Goal: Task Accomplishment & Management: Use online tool/utility

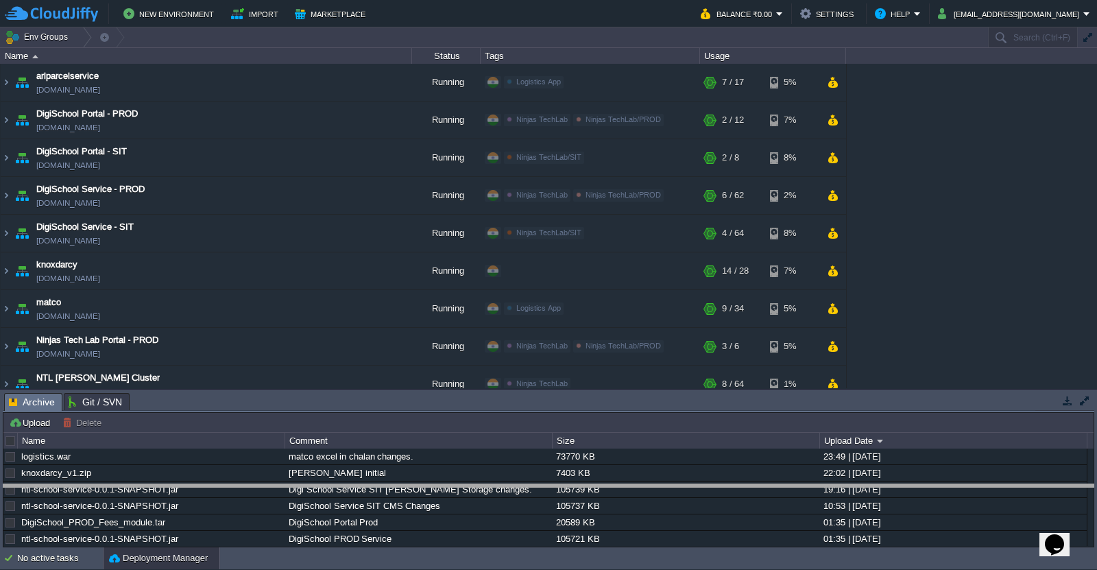
drag, startPoint x: 577, startPoint y: 408, endPoint x: 573, endPoint y: 525, distance: 117.3
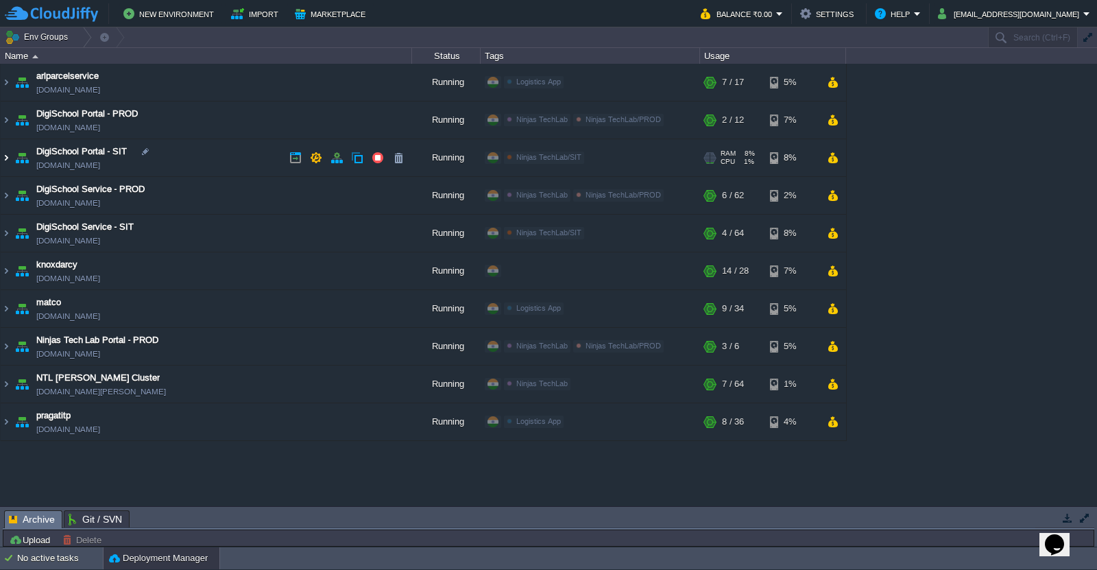
click at [8, 158] on img at bounding box center [6, 157] width 11 height 37
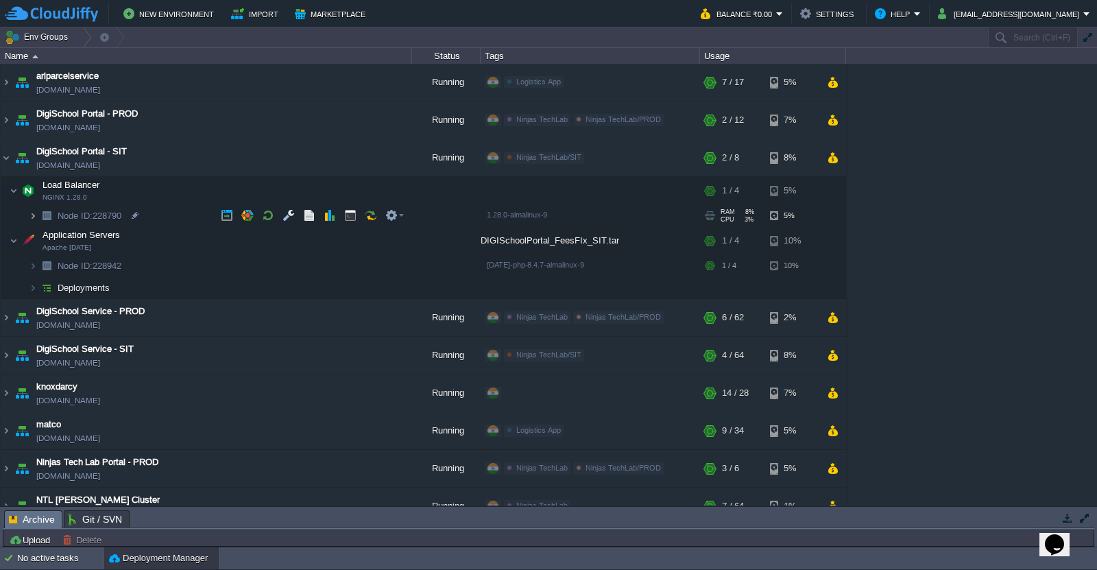
click at [32, 217] on img at bounding box center [33, 215] width 8 height 21
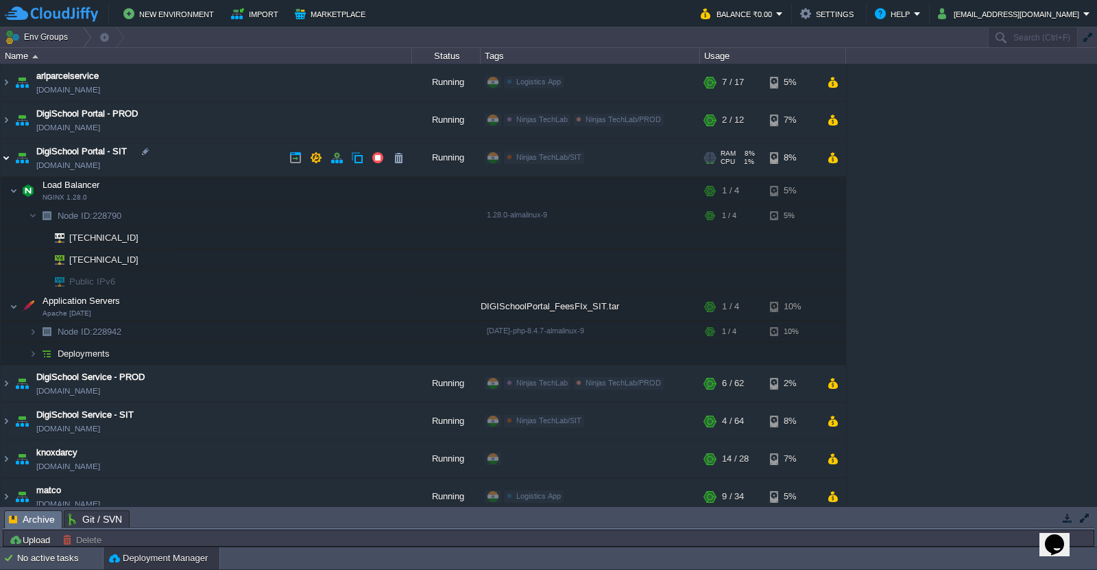
click at [8, 158] on img at bounding box center [6, 157] width 11 height 37
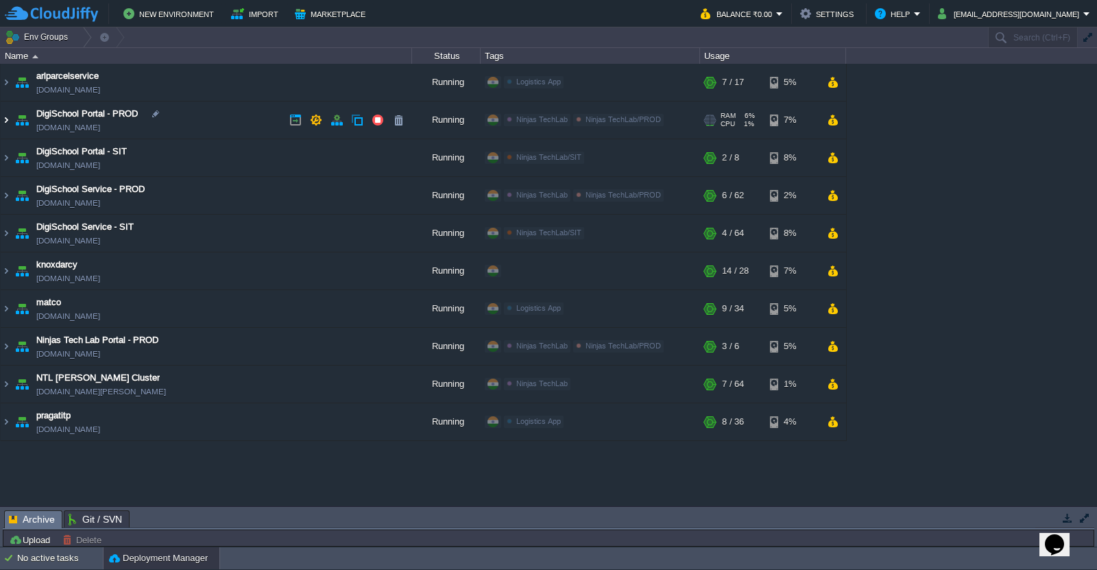
click at [6, 119] on img at bounding box center [6, 119] width 11 height 37
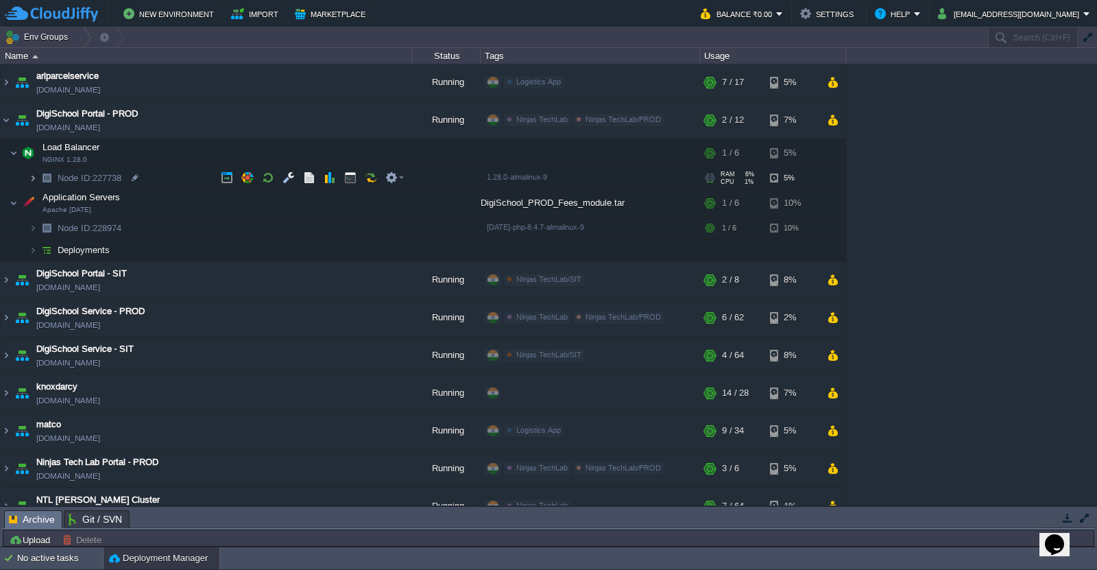
click at [32, 180] on img at bounding box center [33, 177] width 8 height 21
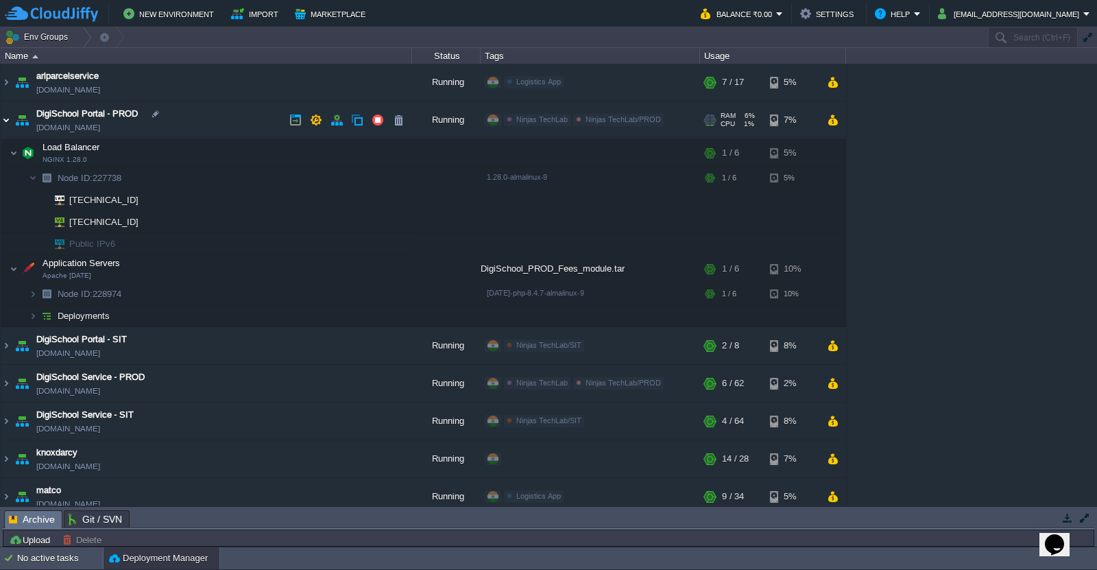
click at [8, 119] on img at bounding box center [6, 119] width 11 height 37
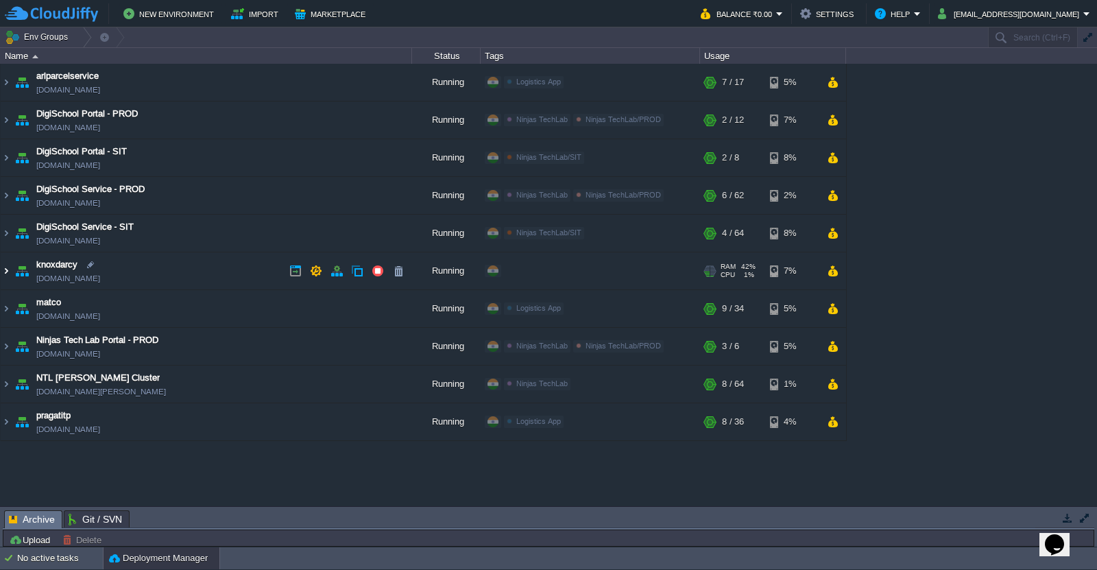
click at [6, 273] on img at bounding box center [6, 270] width 11 height 37
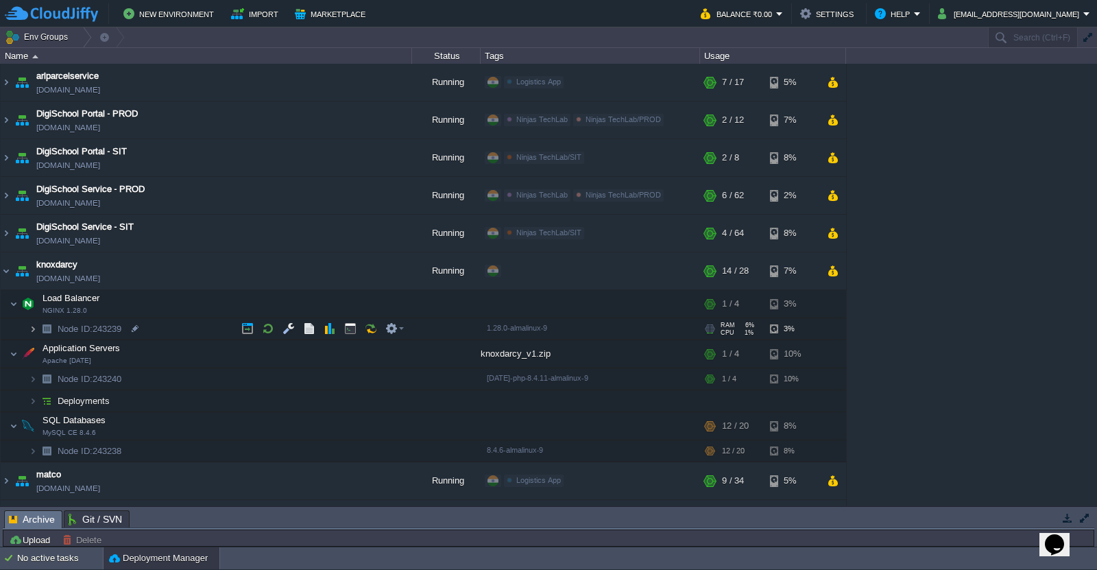
click at [33, 329] on img at bounding box center [33, 328] width 8 height 21
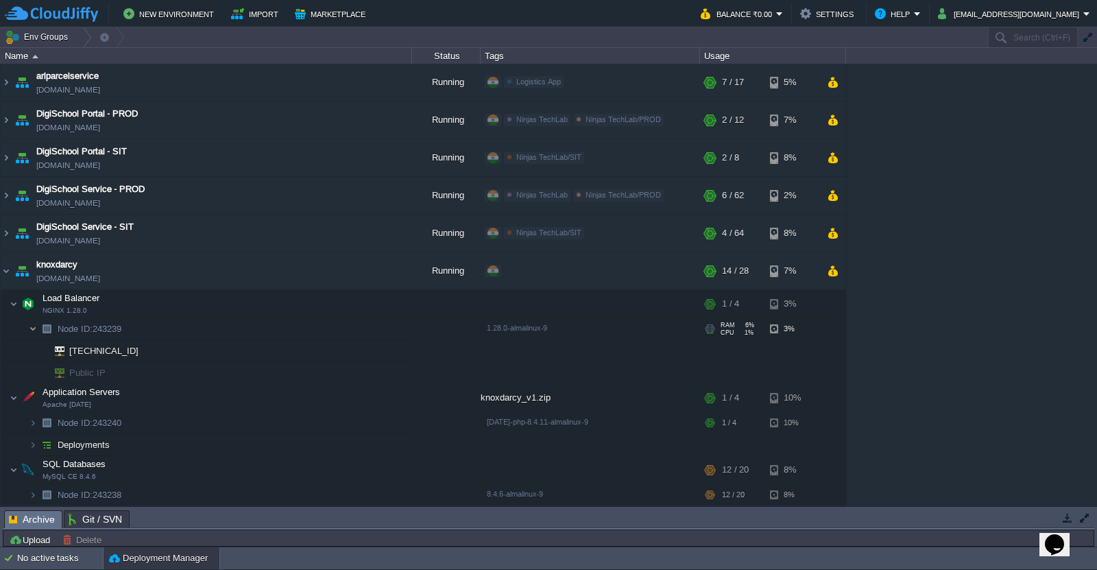
click at [33, 329] on img at bounding box center [33, 328] width 8 height 21
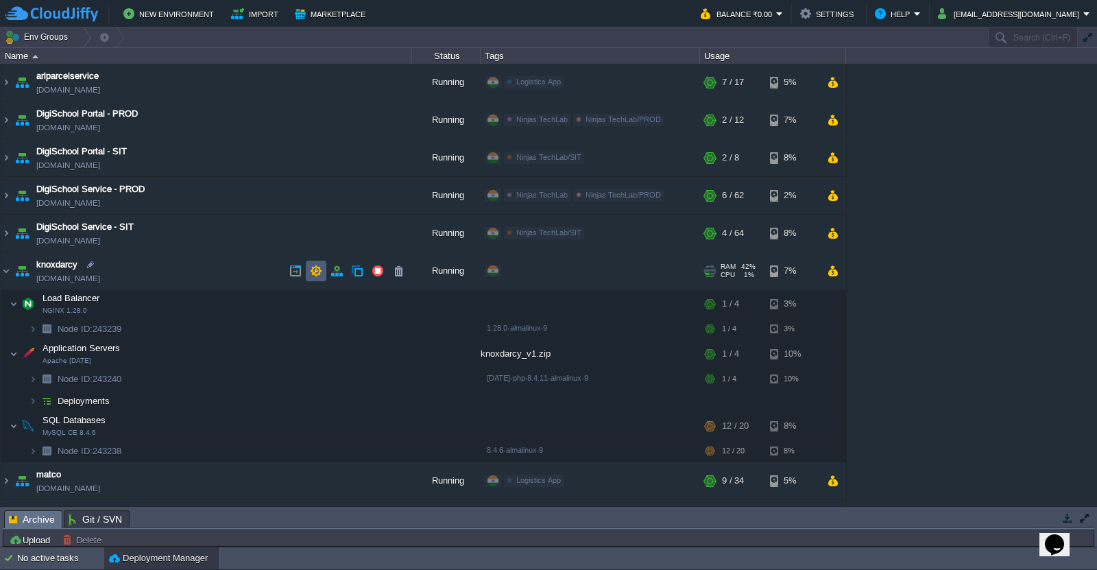
click at [317, 270] on button "button" at bounding box center [316, 271] width 12 height 12
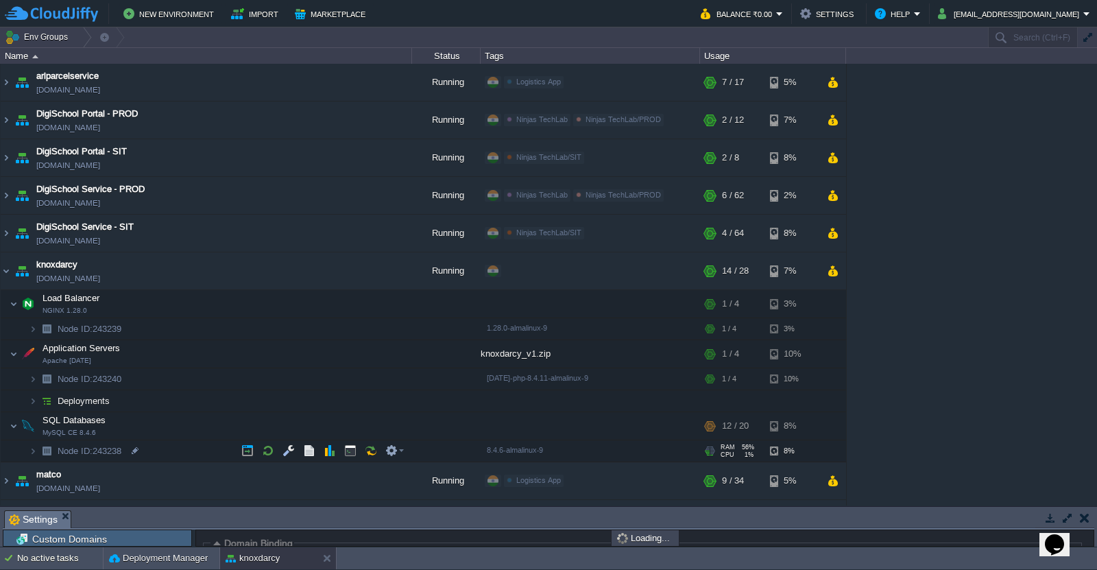
scroll to position [131, 0]
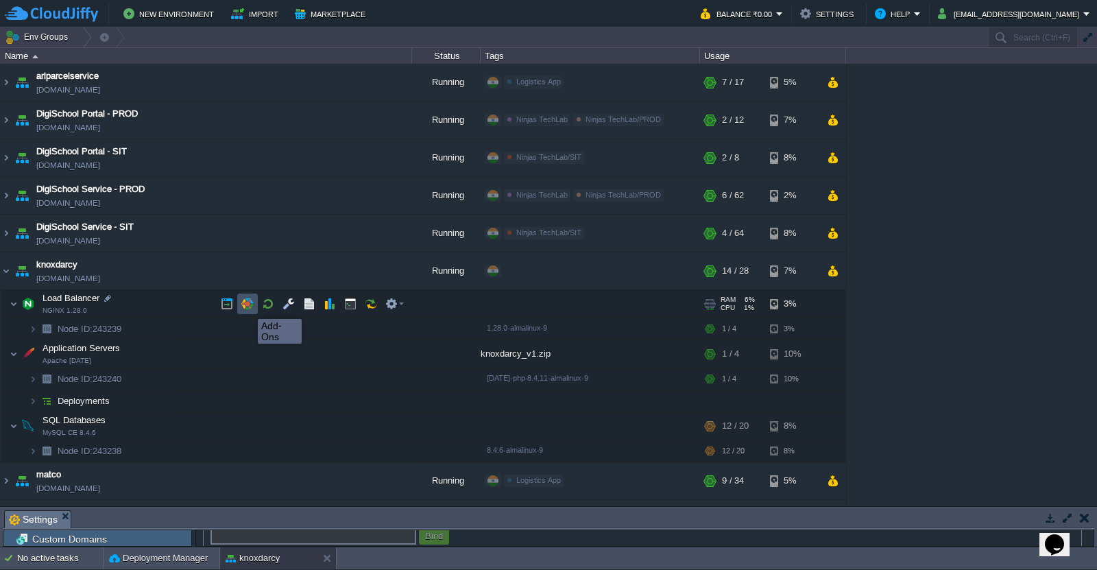
click at [247, 306] on button "button" at bounding box center [247, 303] width 12 height 12
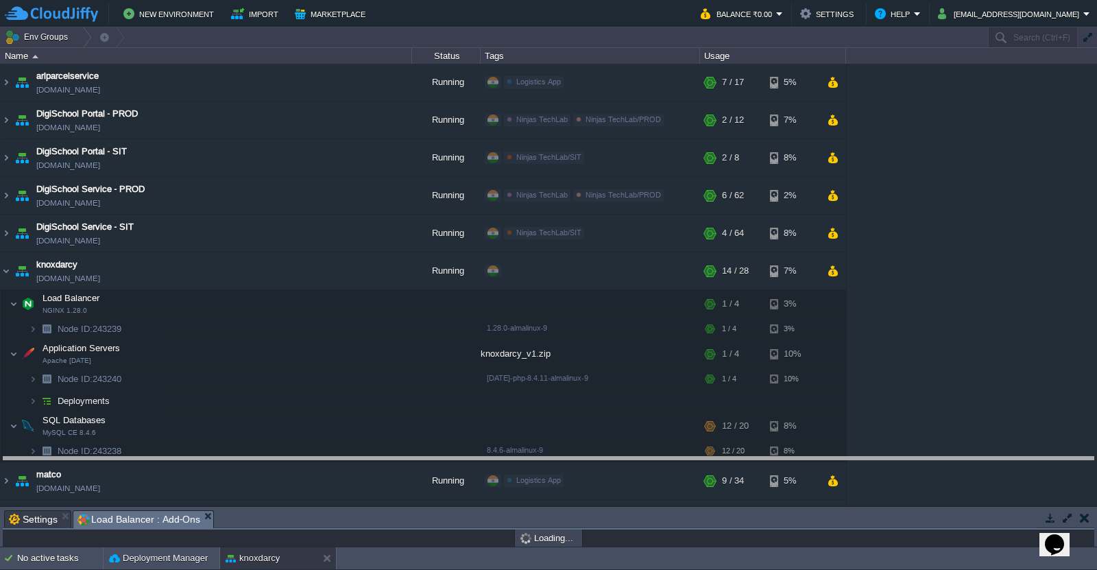
drag, startPoint x: 661, startPoint y: 522, endPoint x: 644, endPoint y: 295, distance: 226.8
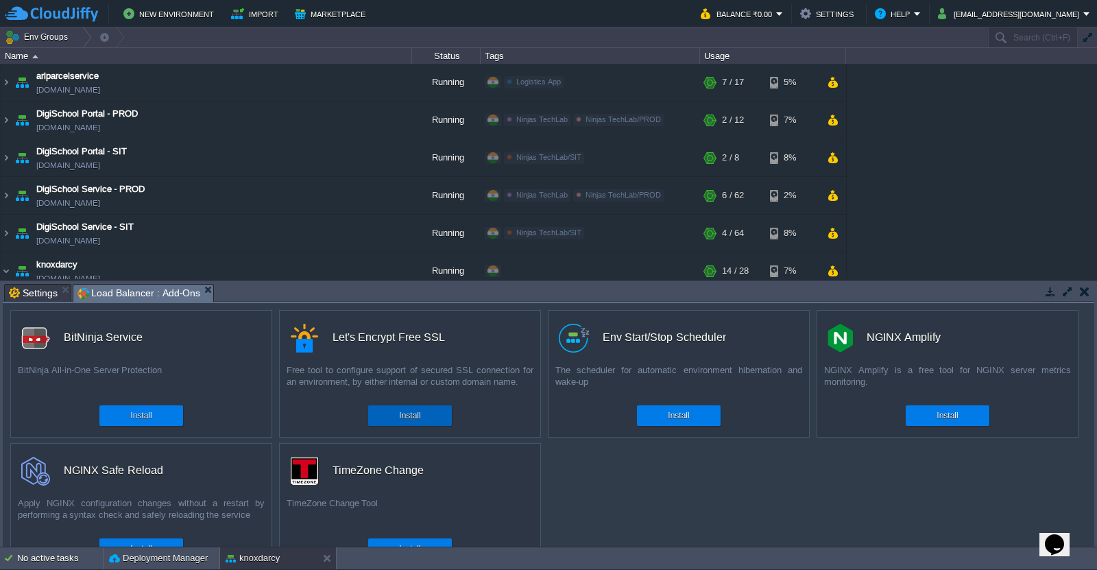
click at [438, 425] on div "Install" at bounding box center [409, 415] width 63 height 21
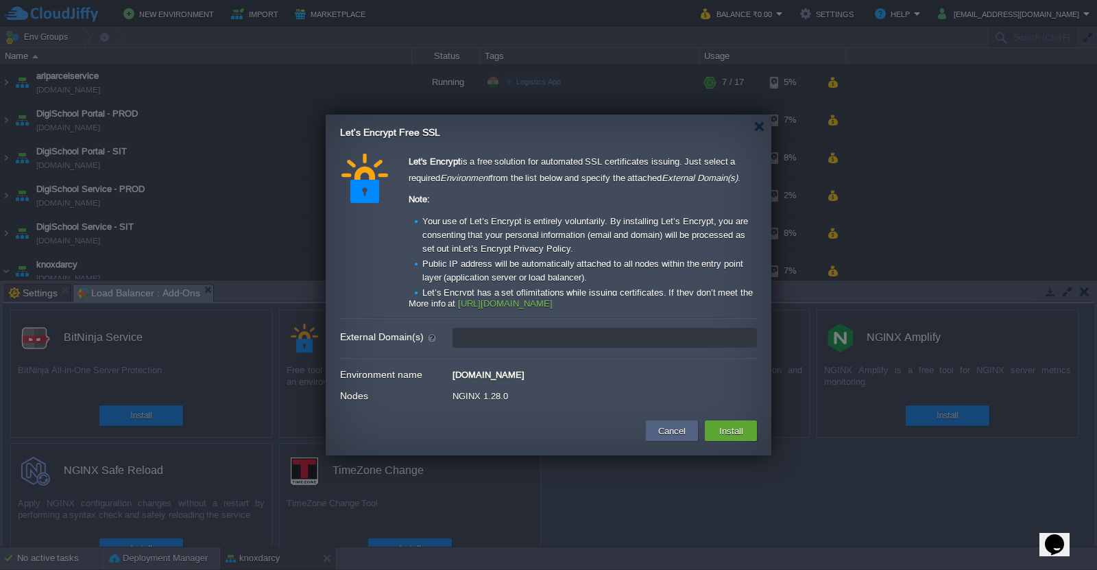
click at [569, 345] on input "External Domain(s)" at bounding box center [604, 338] width 304 height 20
paste input "https://knoxdarcy.com/"
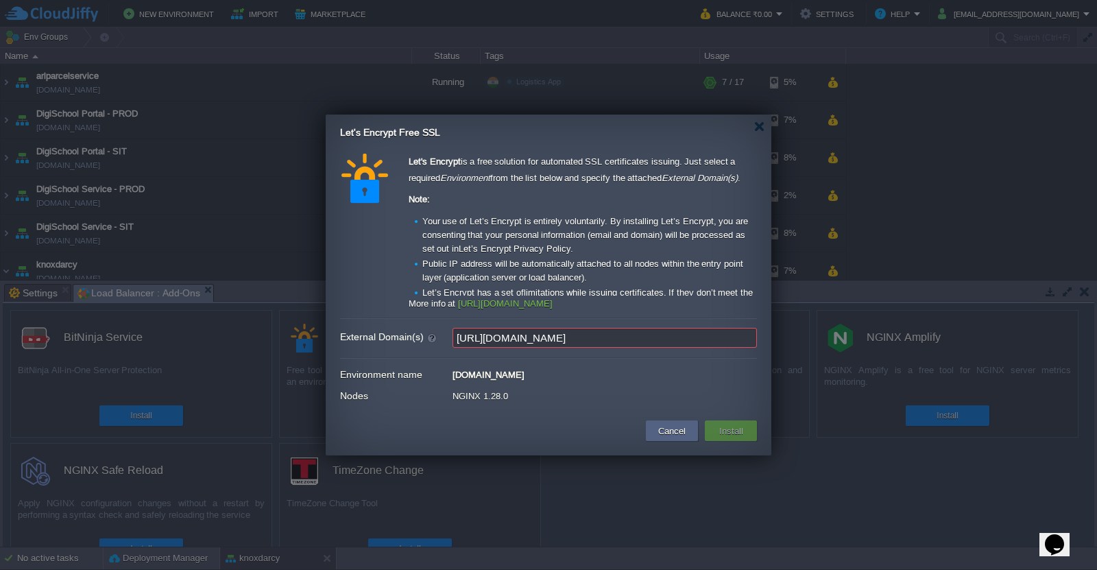
drag, startPoint x: 489, startPoint y: 339, endPoint x: 439, endPoint y: 337, distance: 50.8
click at [439, 337] on div "External Domain(s) https://knoxdarcy.com/" at bounding box center [548, 338] width 417 height 20
click at [531, 342] on input "knoxdarcy.com" at bounding box center [604, 338] width 304 height 20
paste input "knoxdarcy.com"
type input "knoxdarcy.com,www.knoxdarcy.com"
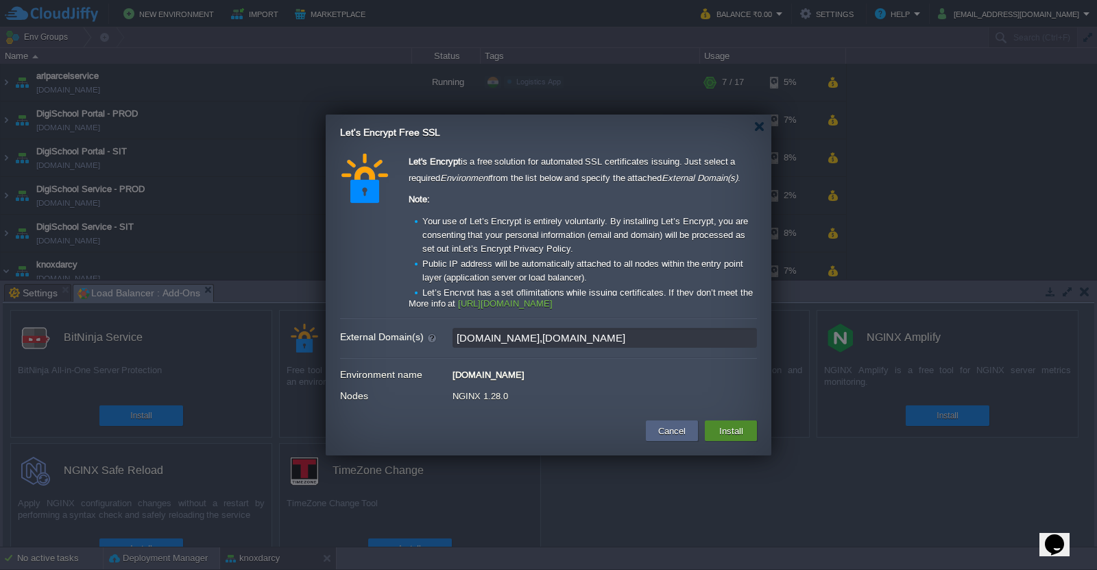
click at [742, 430] on button "Install" at bounding box center [731, 430] width 32 height 16
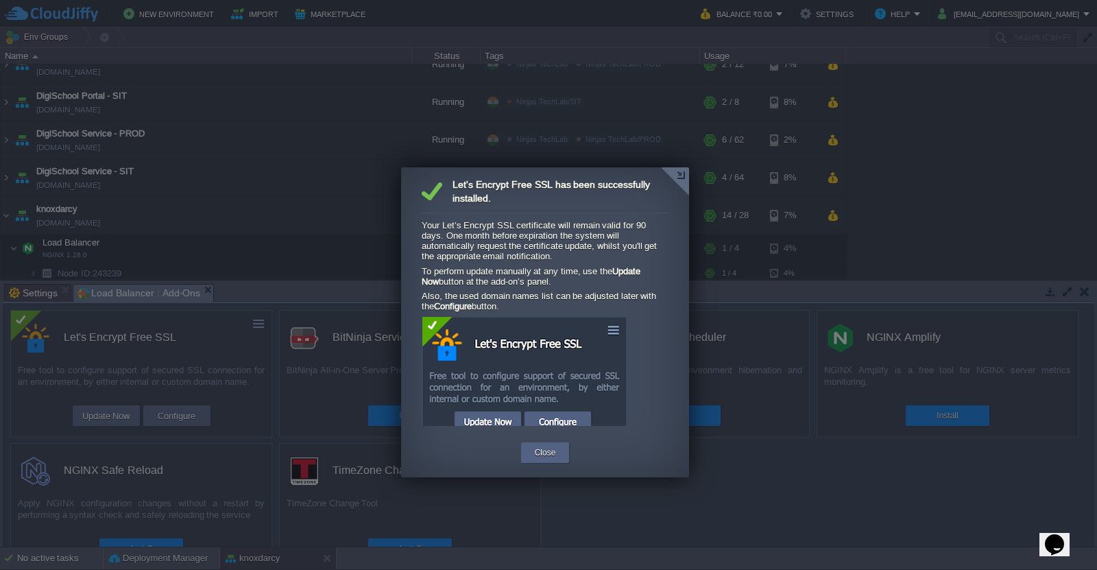
scroll to position [93, 0]
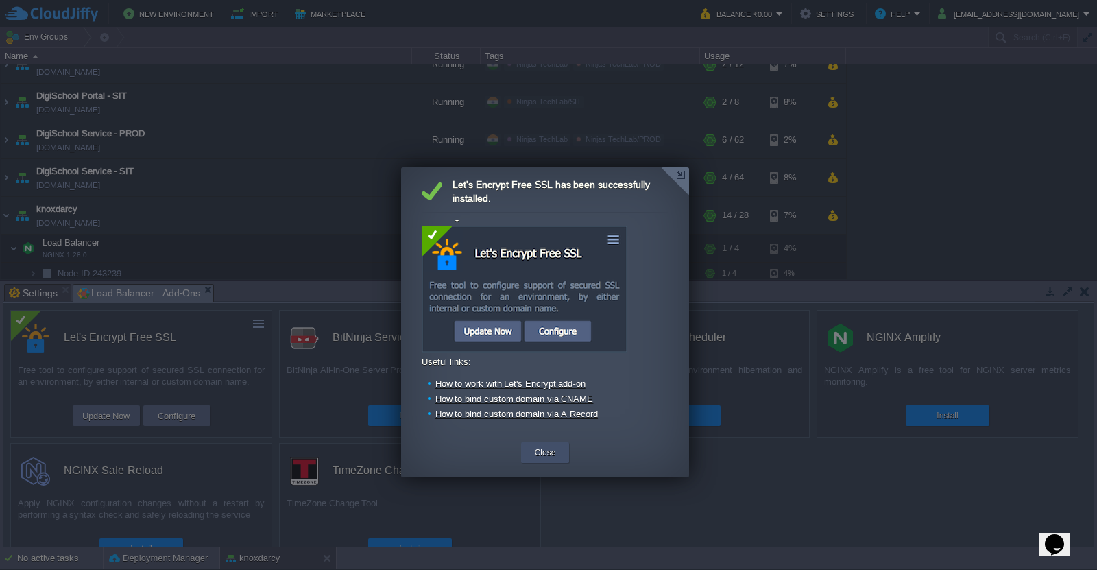
click at [549, 451] on button "Close" at bounding box center [545, 452] width 21 height 14
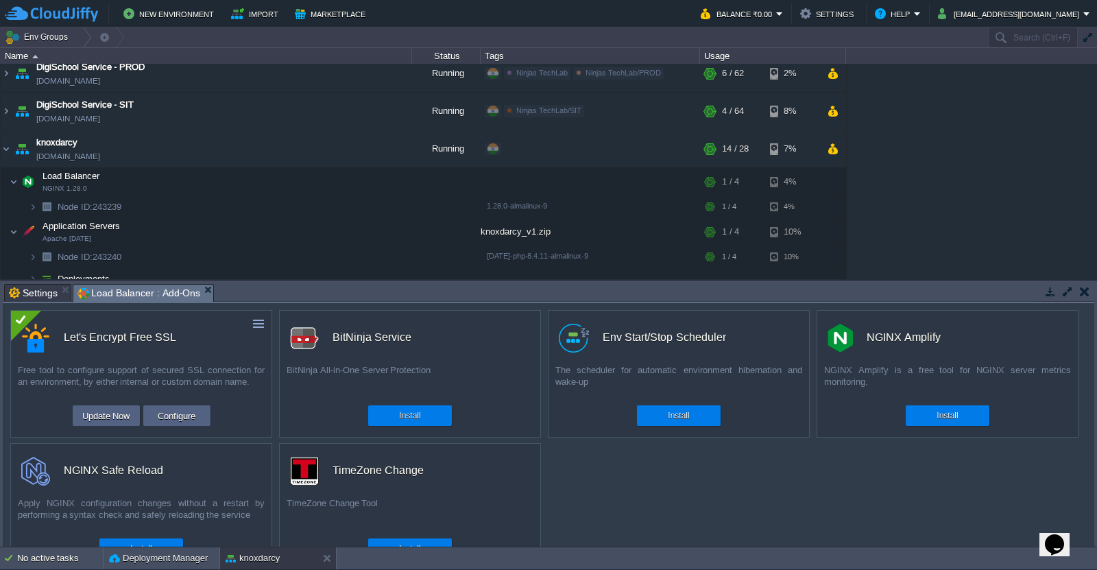
scroll to position [127, 0]
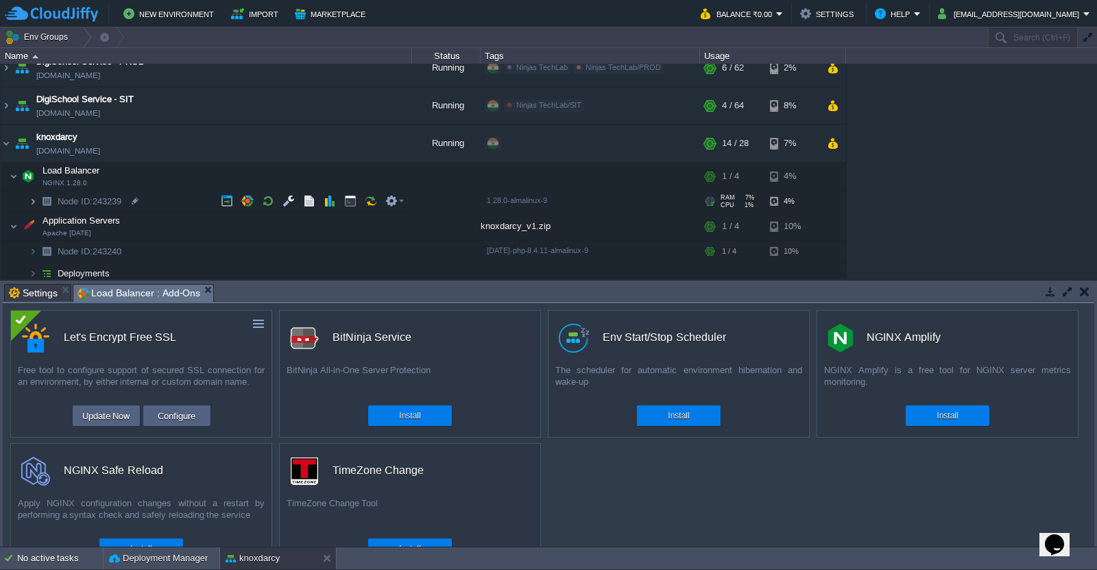
click at [32, 202] on img at bounding box center [33, 201] width 8 height 21
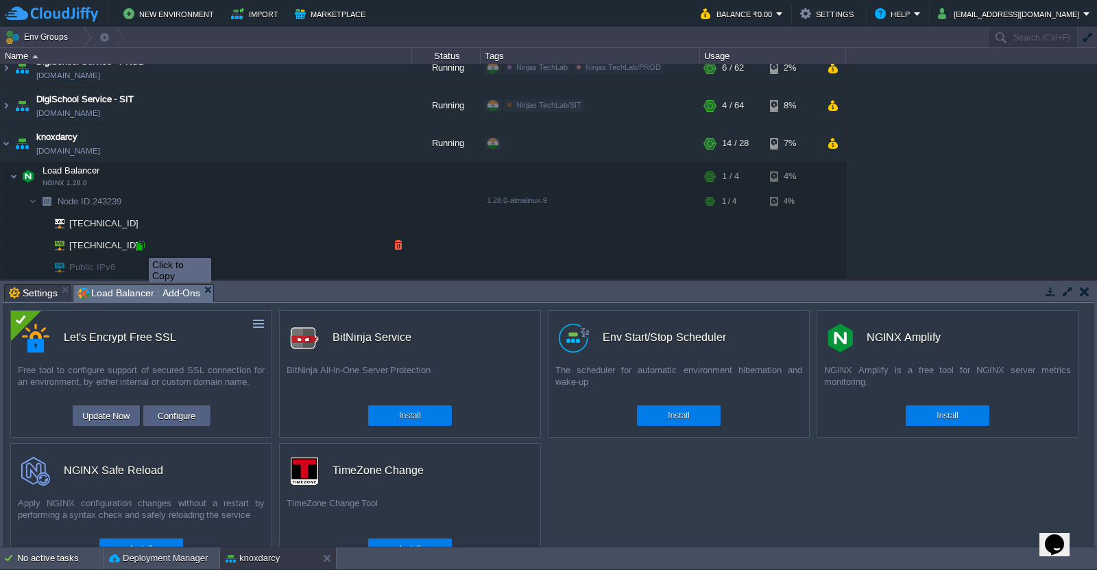
click at [138, 245] on div at bounding box center [140, 245] width 12 height 12
click at [143, 245] on div at bounding box center [140, 245] width 12 height 12
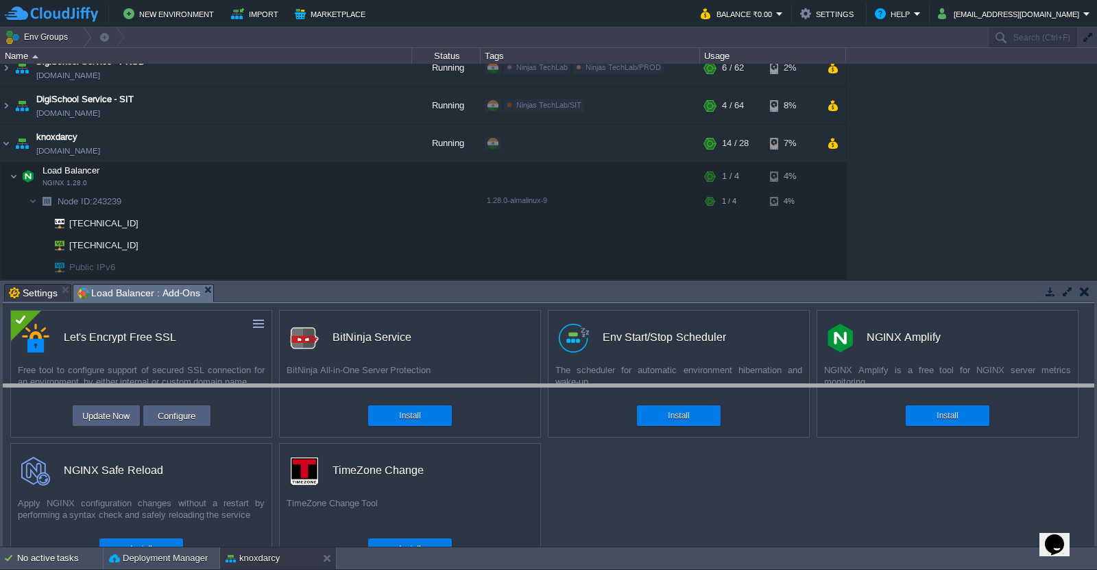
drag, startPoint x: 345, startPoint y: 294, endPoint x: 340, endPoint y: 411, distance: 117.3
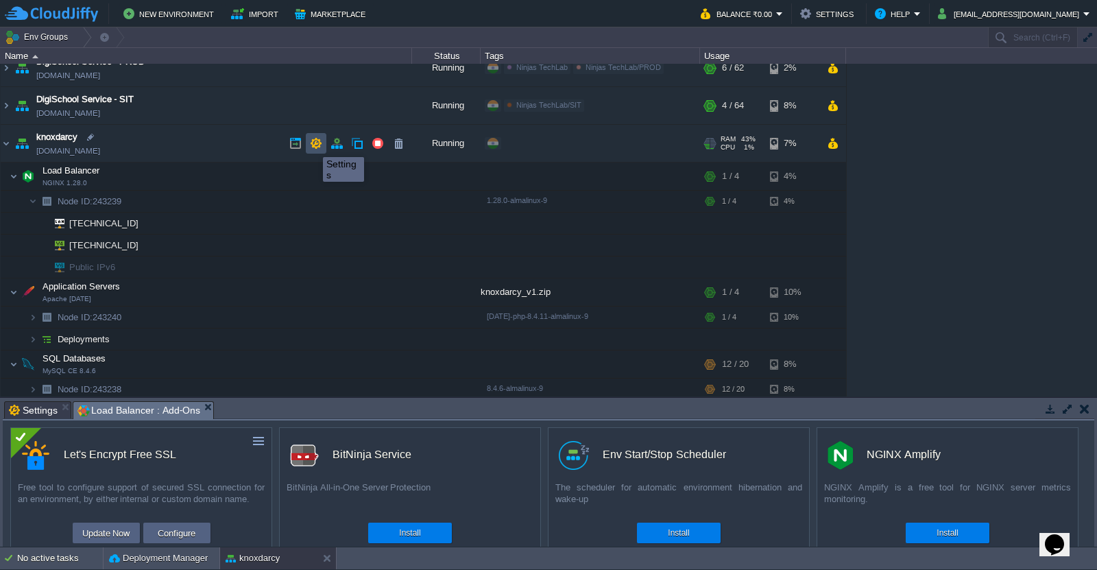
click at [313, 145] on button "button" at bounding box center [316, 143] width 12 height 12
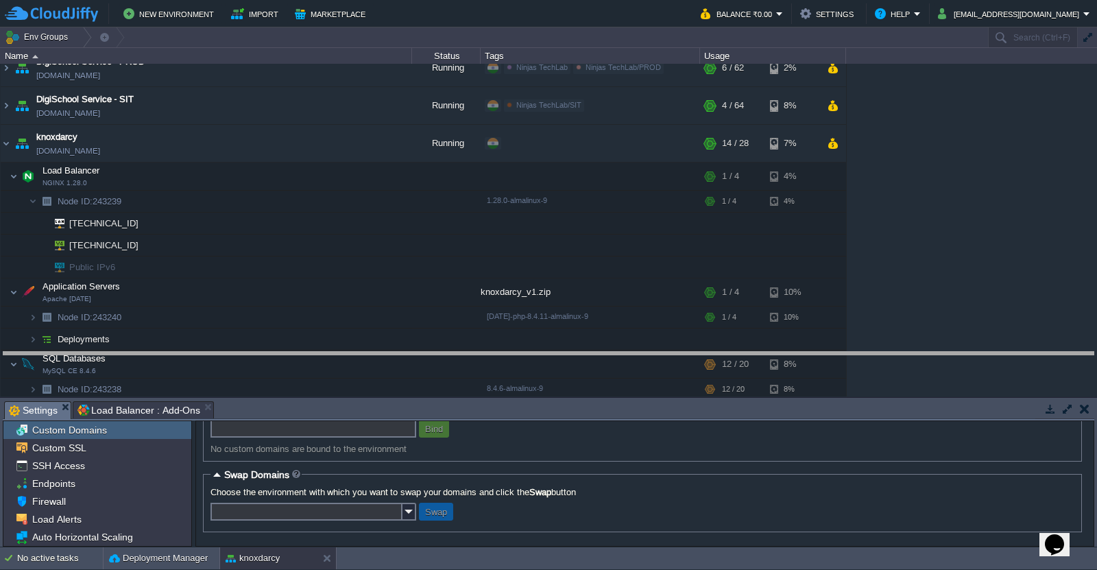
drag, startPoint x: 353, startPoint y: 412, endPoint x: 340, endPoint y: 247, distance: 165.7
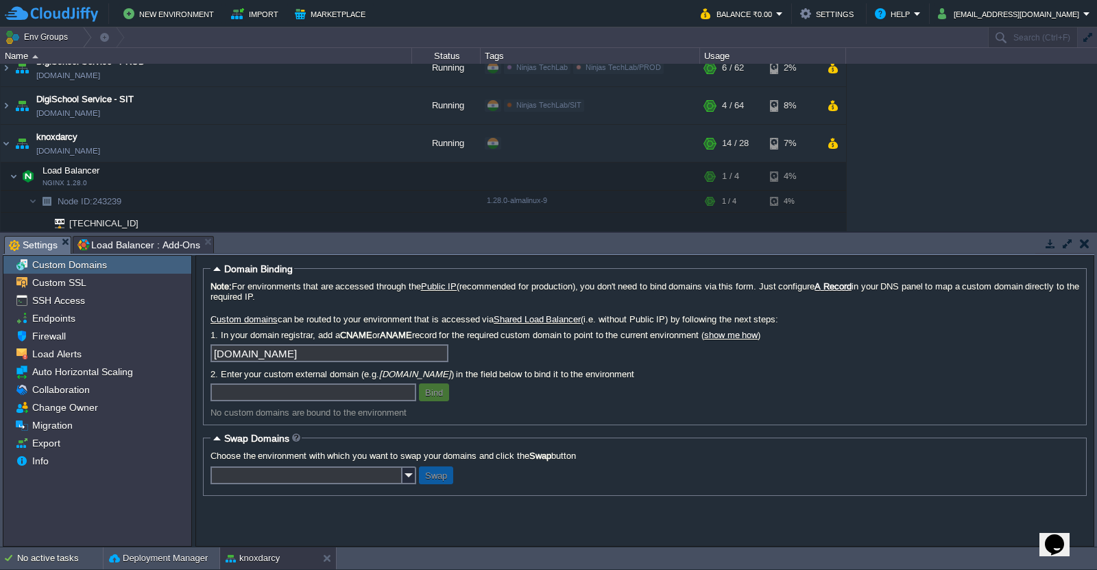
scroll to position [0, 0]
click at [267, 398] on input "text" at bounding box center [313, 392] width 206 height 18
paste input "noxdarcy.com"
type input "knoxdarcy.com"
click at [430, 395] on button "Bind" at bounding box center [434, 392] width 26 height 12
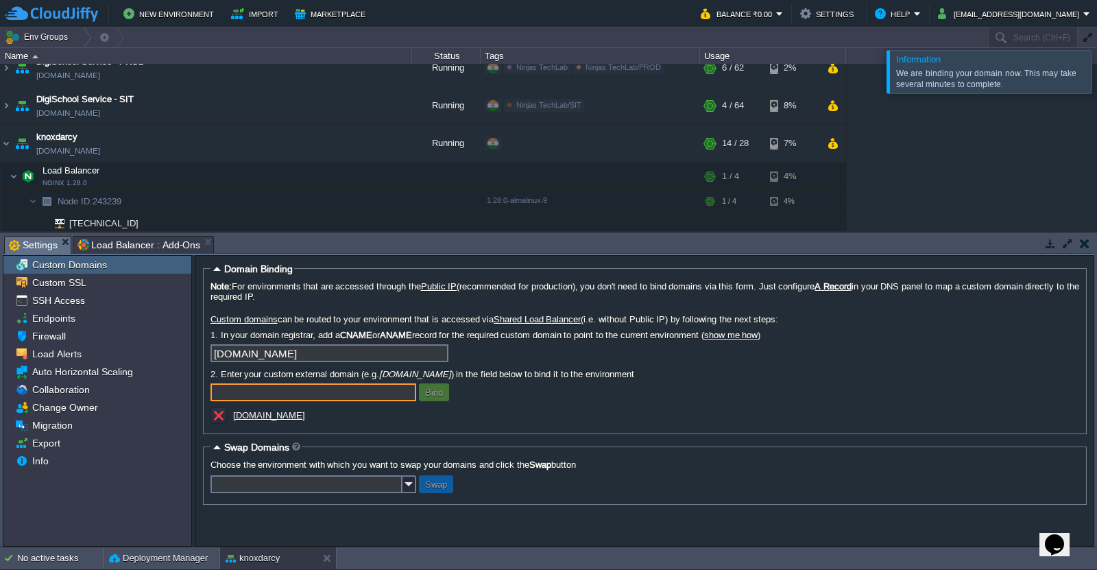
click at [387, 398] on input "text" at bounding box center [313, 392] width 206 height 18
paste input "noxdarcy.com"
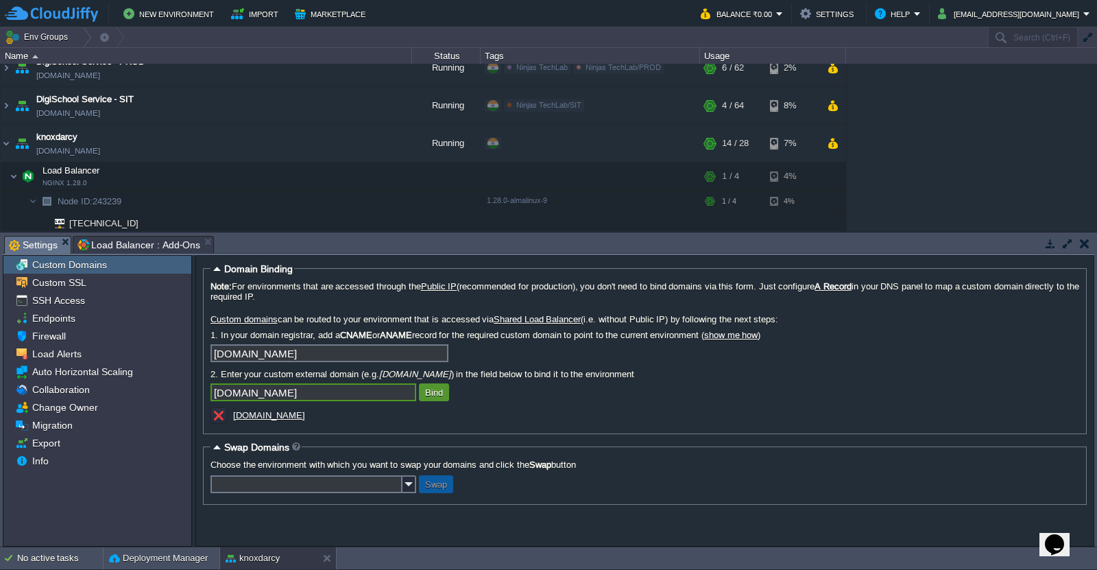
type input "www.knoxdarcy.com"
click at [433, 398] on button "Bind" at bounding box center [434, 392] width 26 height 12
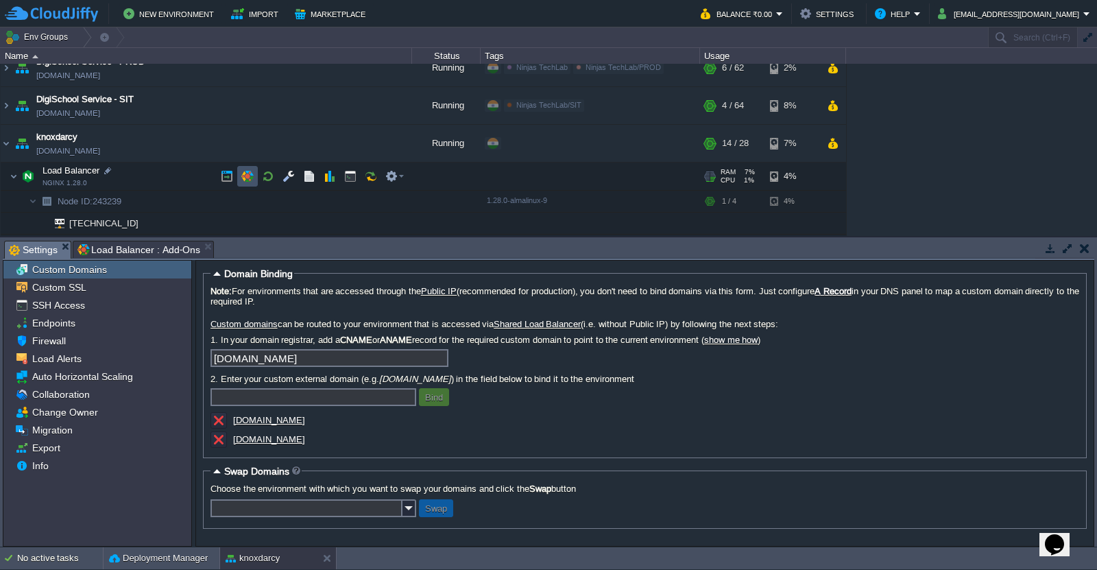
click at [243, 180] on button "button" at bounding box center [247, 176] width 12 height 12
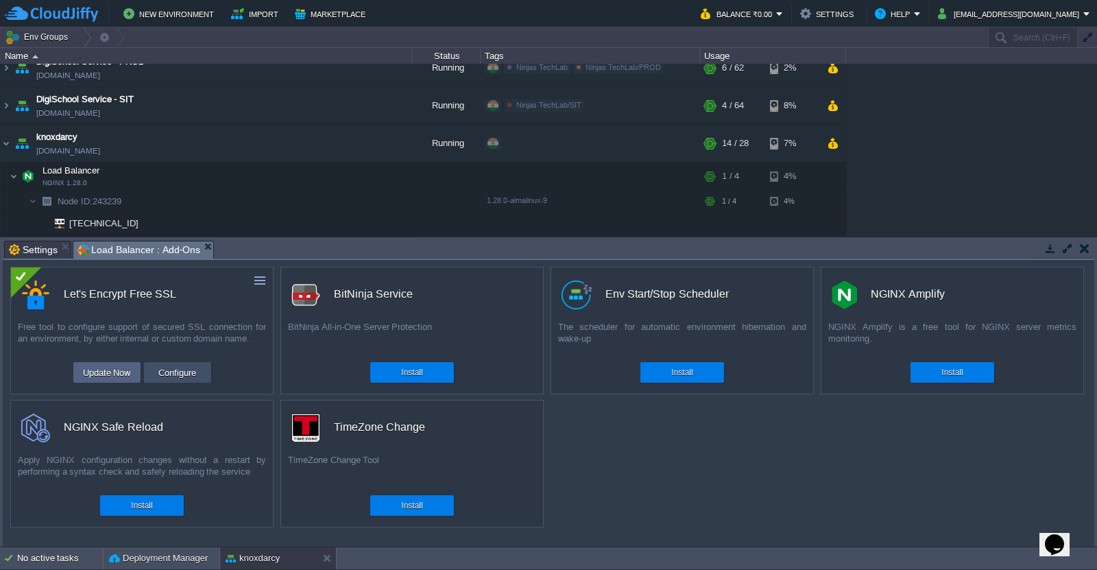
click at [175, 374] on button "Configure" at bounding box center [177, 372] width 46 height 16
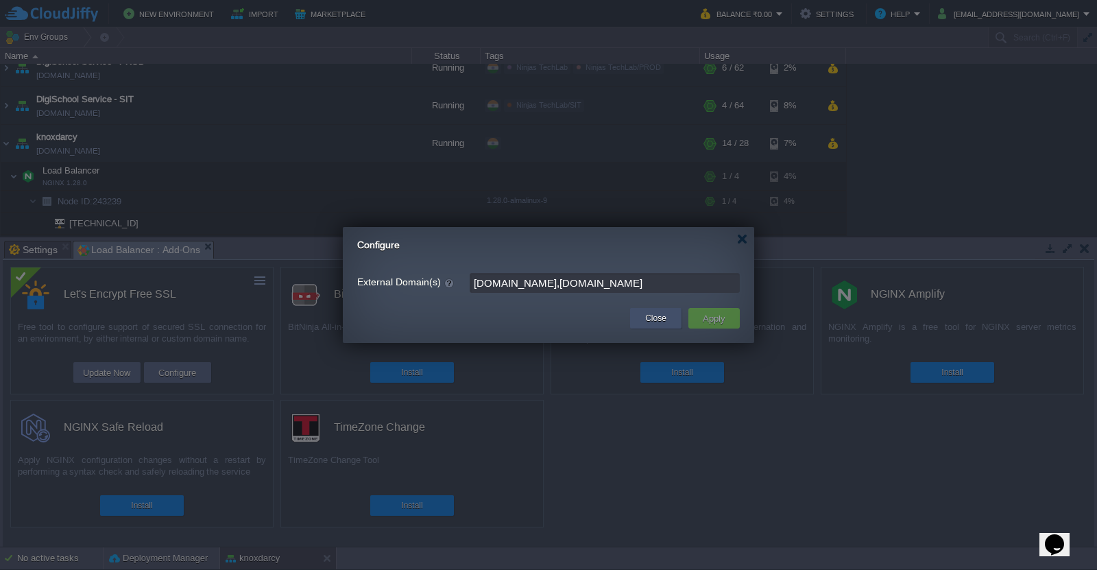
click at [631, 320] on div "Close" at bounding box center [655, 318] width 51 height 21
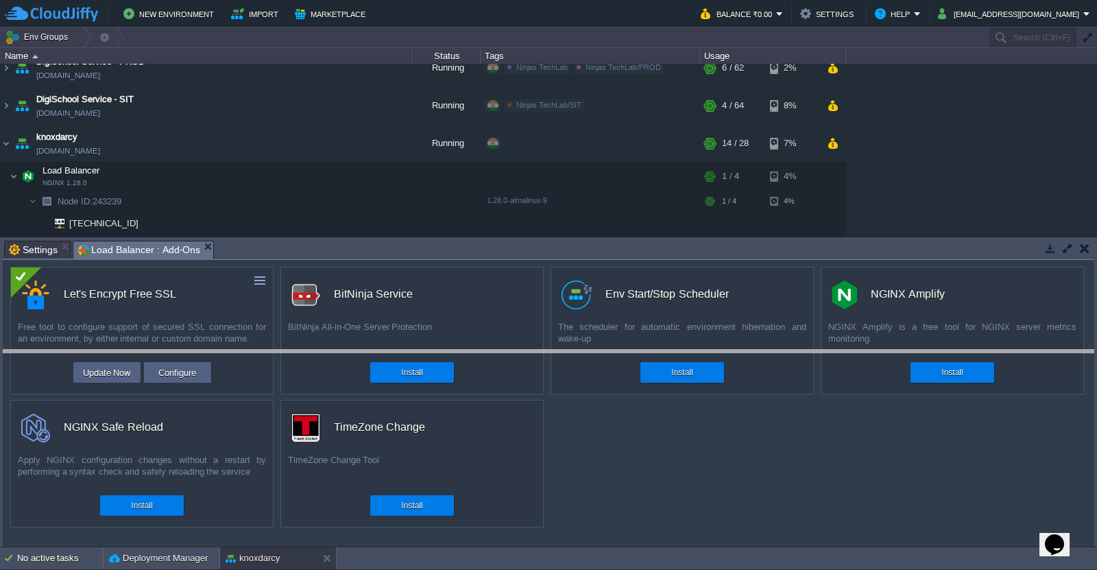
drag, startPoint x: 432, startPoint y: 248, endPoint x: 415, endPoint y: 359, distance: 112.2
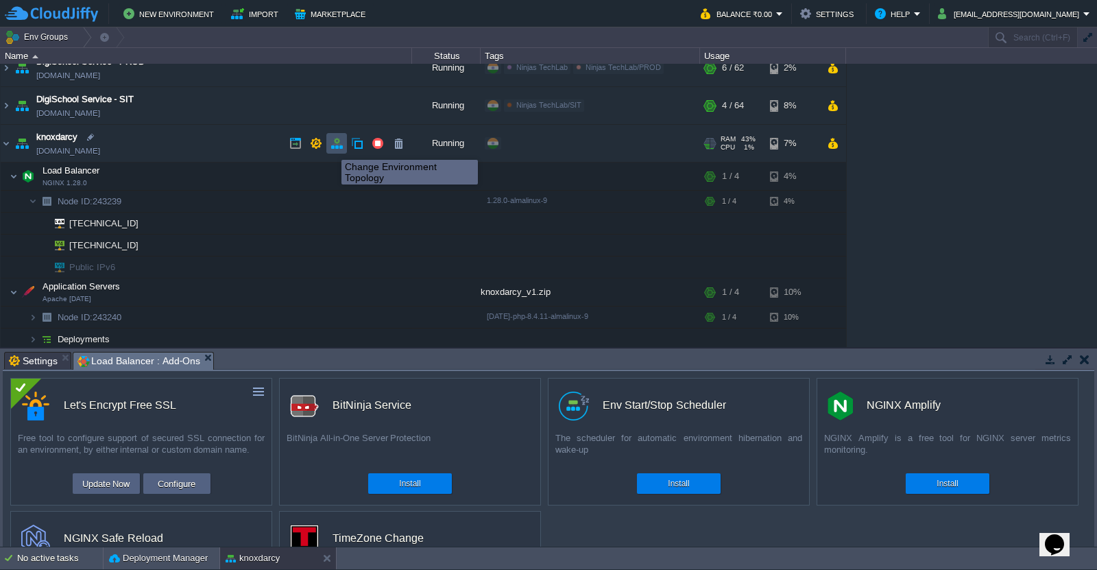
click at [331, 147] on button "button" at bounding box center [336, 143] width 12 height 12
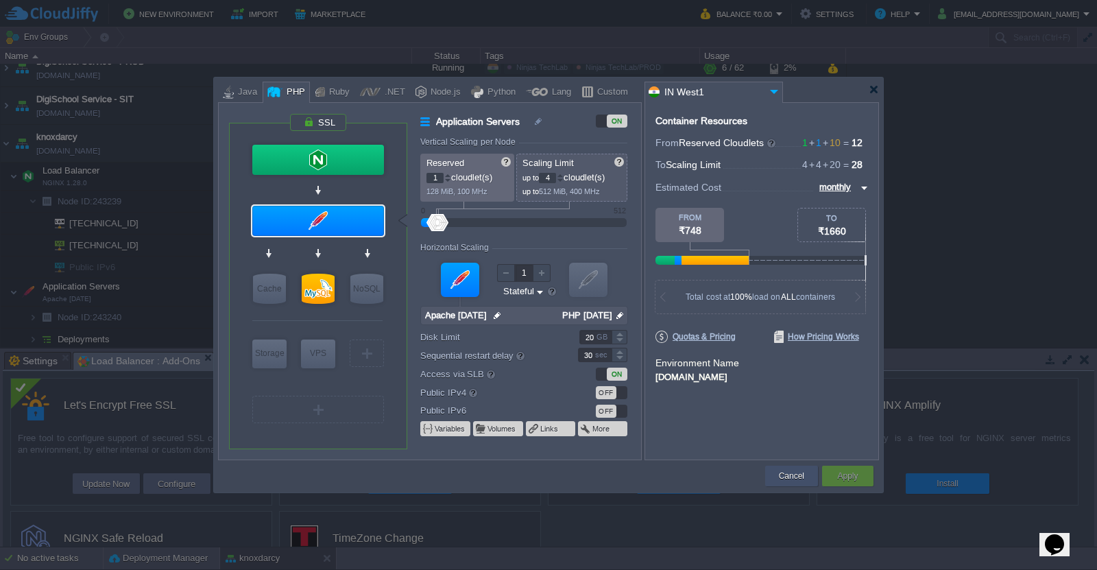
click at [798, 480] on button "Cancel" at bounding box center [791, 476] width 25 height 14
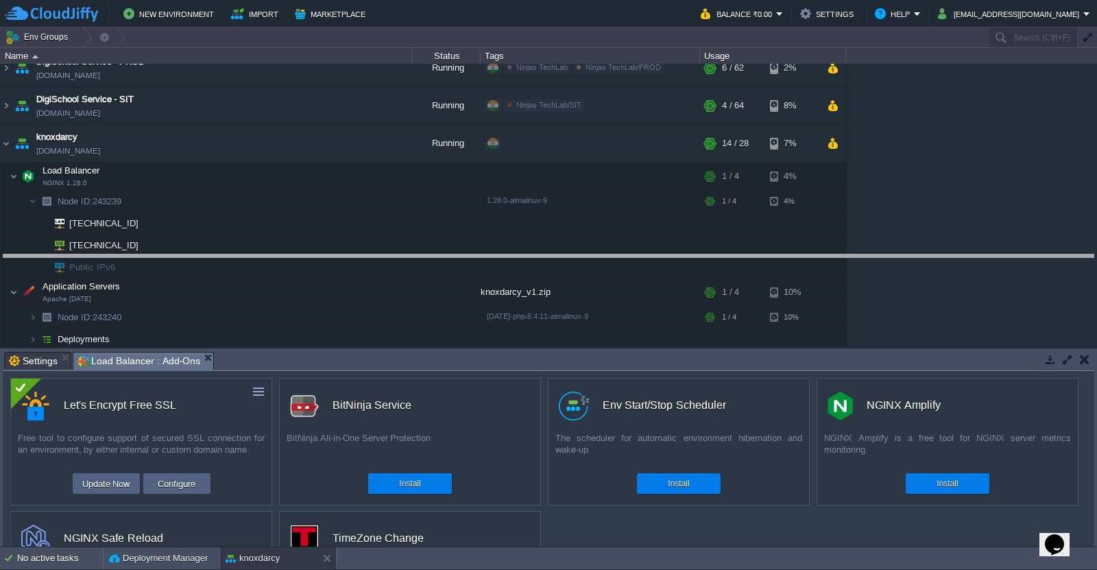
drag, startPoint x: 750, startPoint y: 364, endPoint x: 733, endPoint y: 267, distance: 98.9
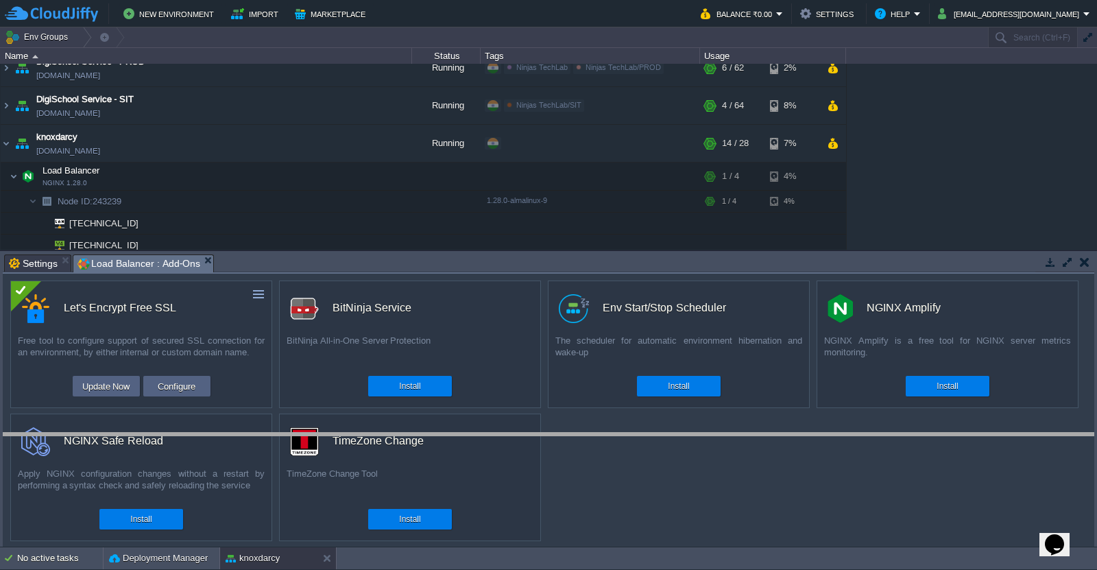
drag, startPoint x: 516, startPoint y: 263, endPoint x: 534, endPoint y: 458, distance: 195.5
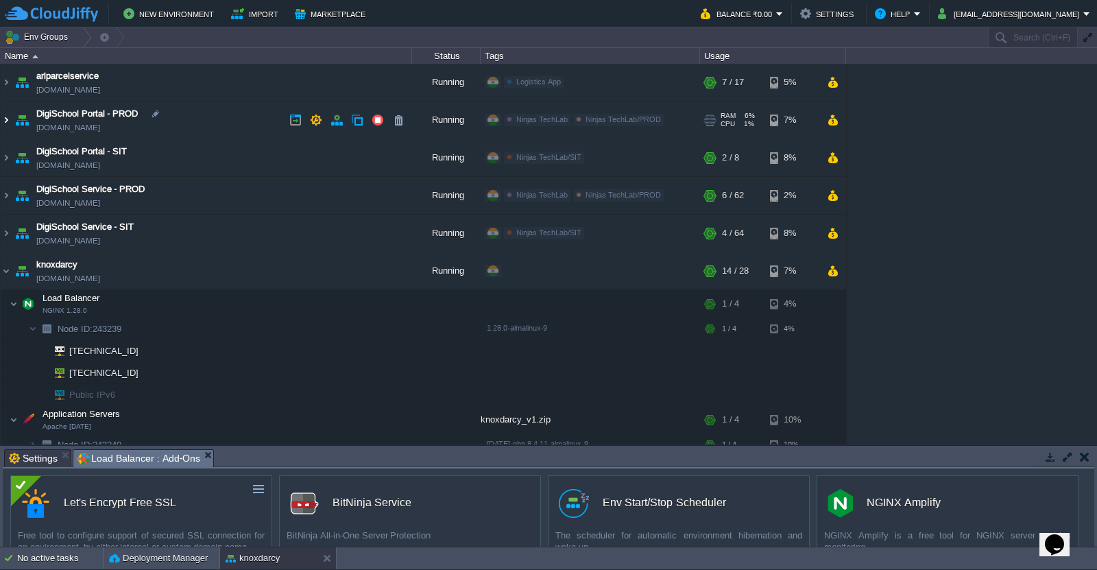
click at [5, 120] on img at bounding box center [6, 119] width 11 height 37
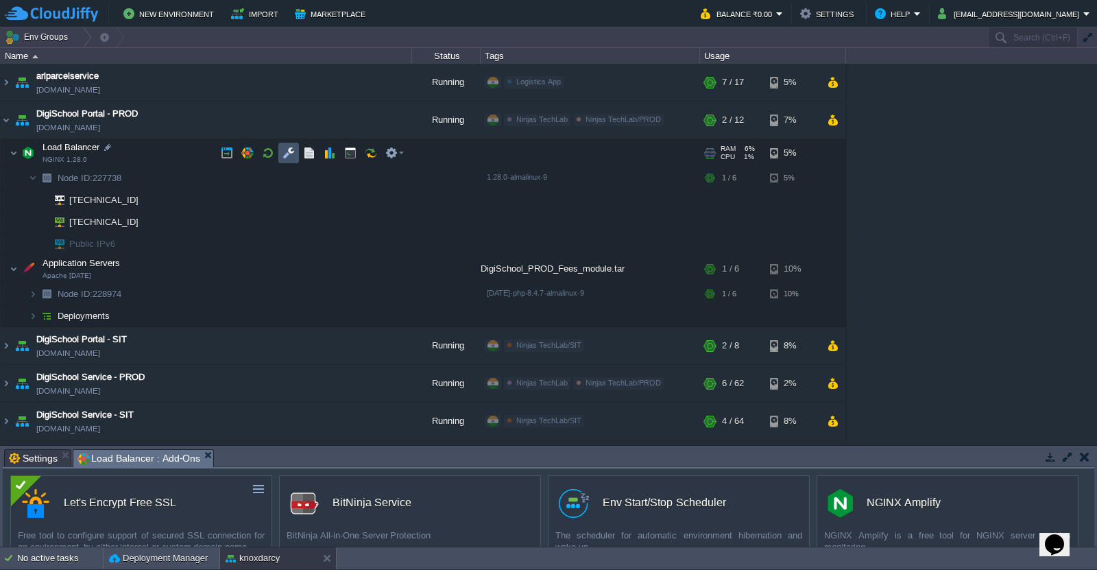
click at [286, 150] on button "button" at bounding box center [288, 153] width 12 height 12
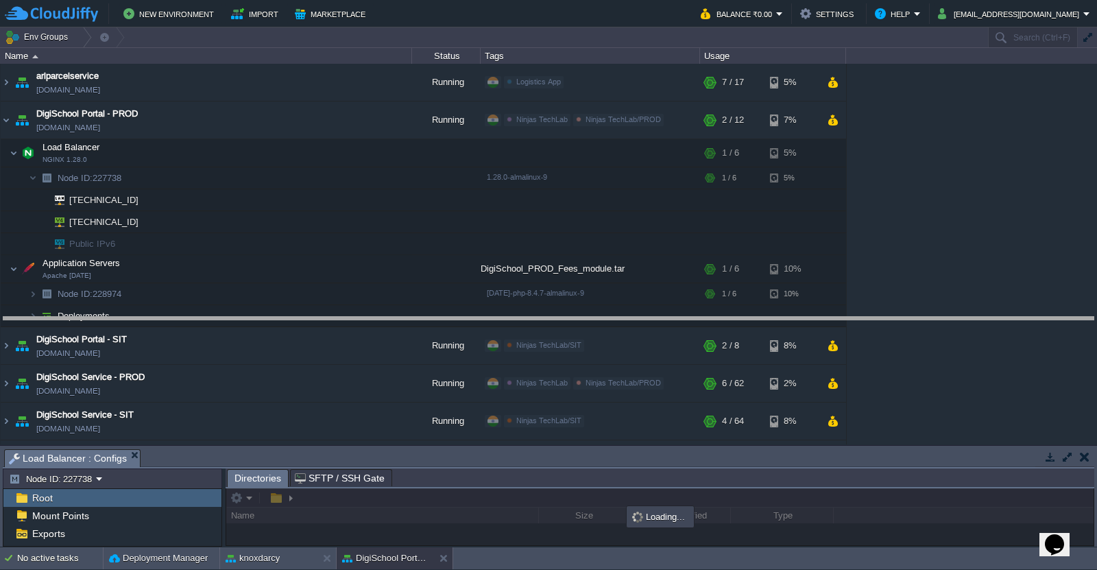
drag, startPoint x: 576, startPoint y: 463, endPoint x: 565, endPoint y: 229, distance: 234.0
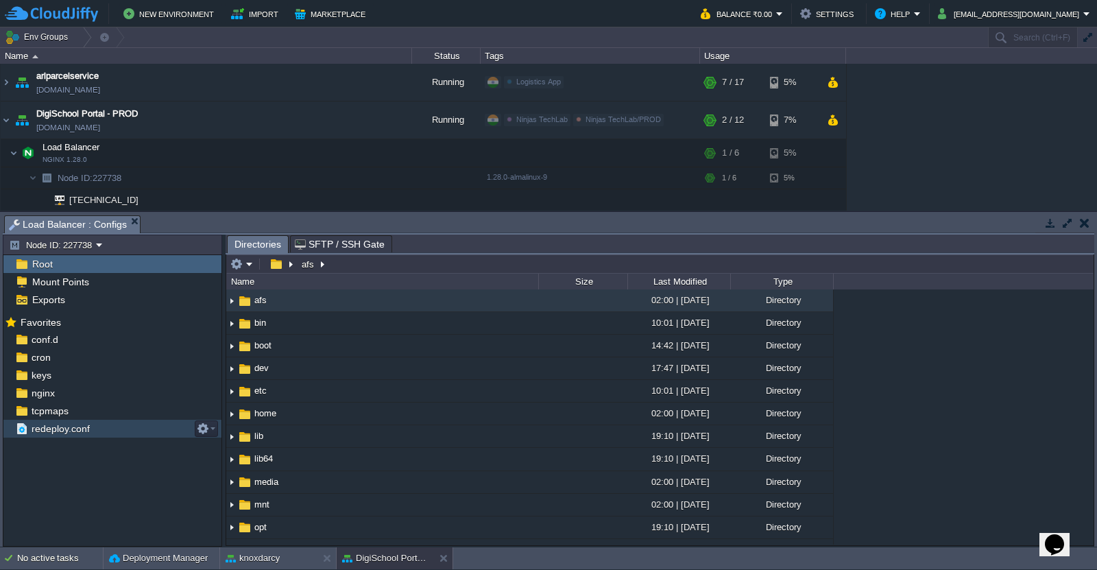
click at [59, 432] on span "redeploy.conf" at bounding box center [60, 428] width 63 height 12
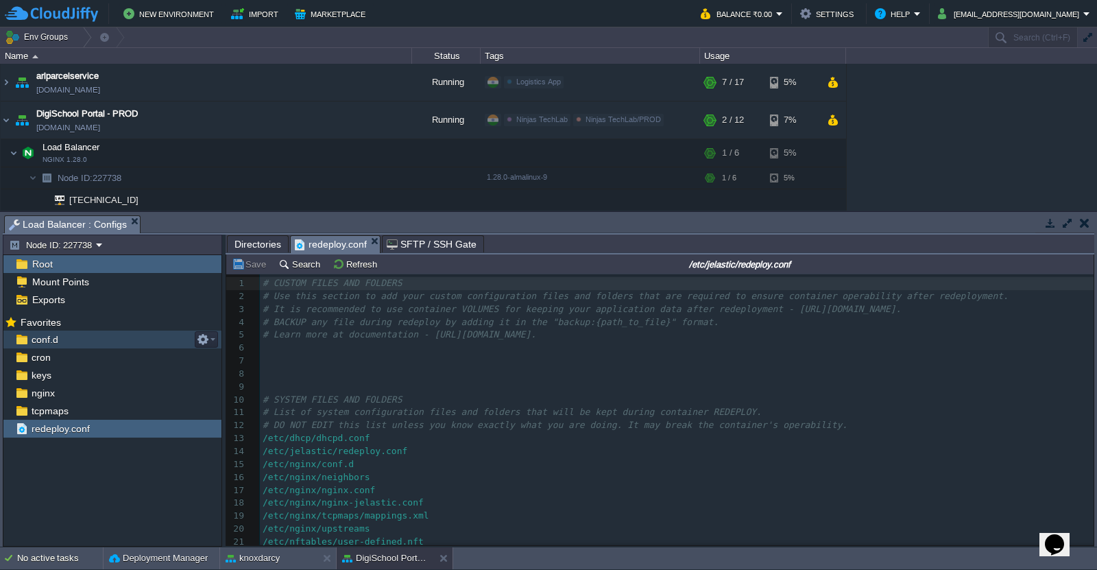
click at [46, 343] on span "conf.d" at bounding box center [45, 339] width 32 height 12
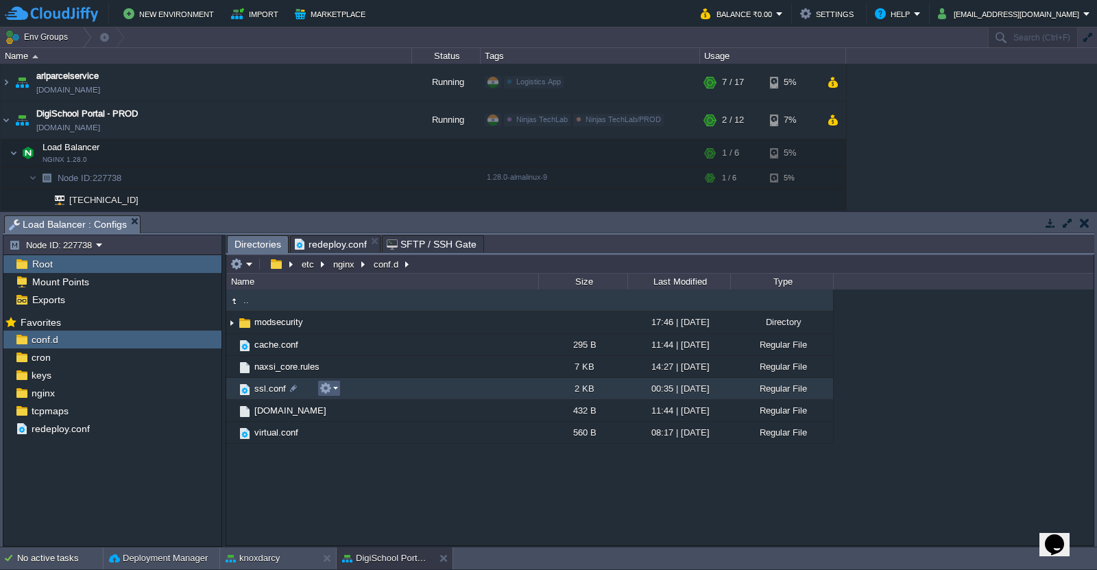
click at [336, 389] on em at bounding box center [328, 388] width 19 height 12
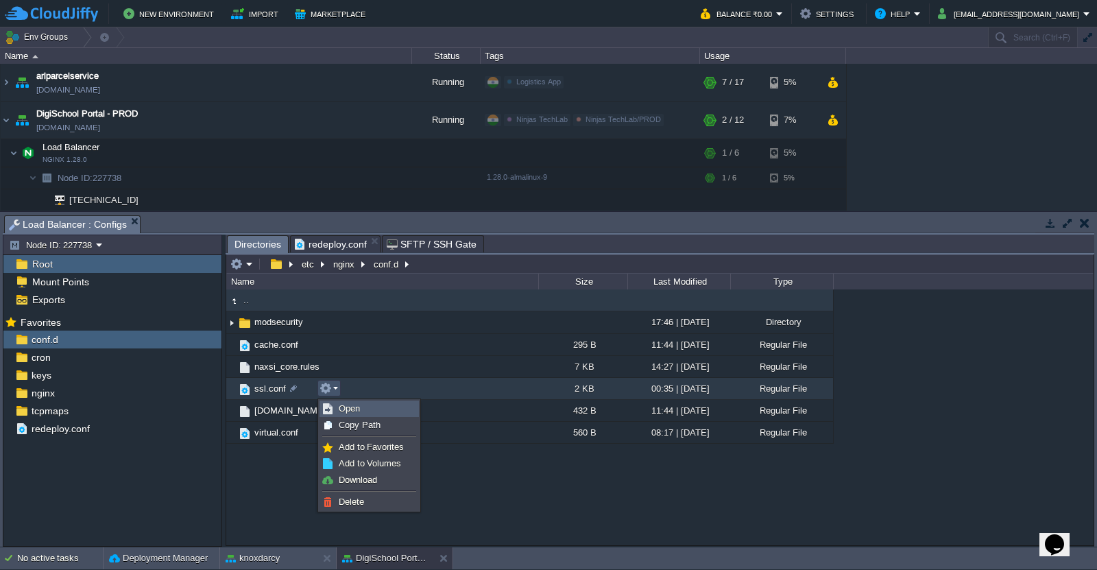
click at [374, 406] on link "Open" at bounding box center [369, 408] width 98 height 15
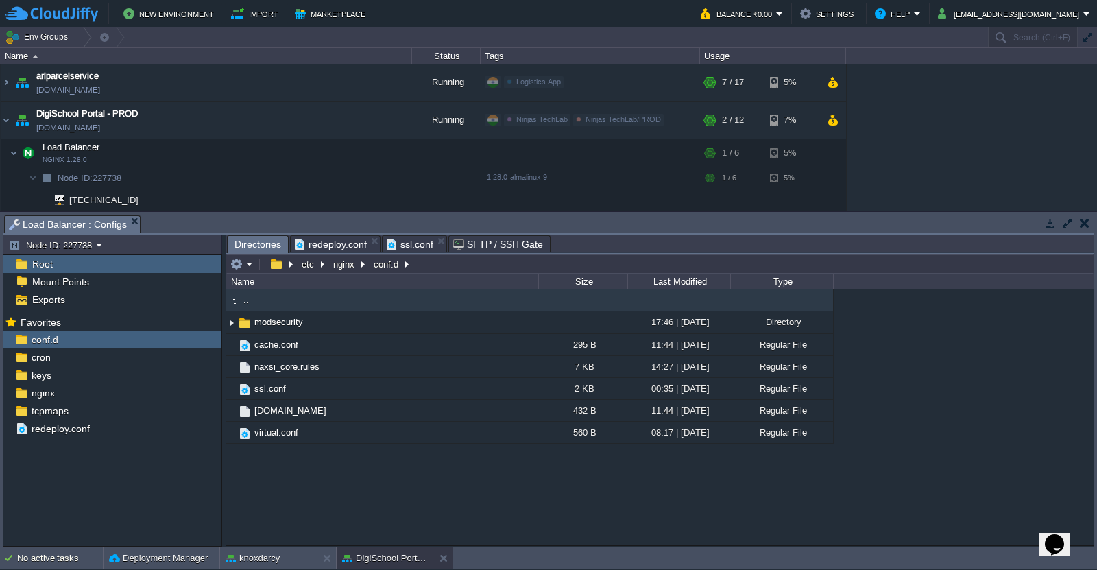
click at [256, 249] on span "Directories" at bounding box center [257, 244] width 47 height 17
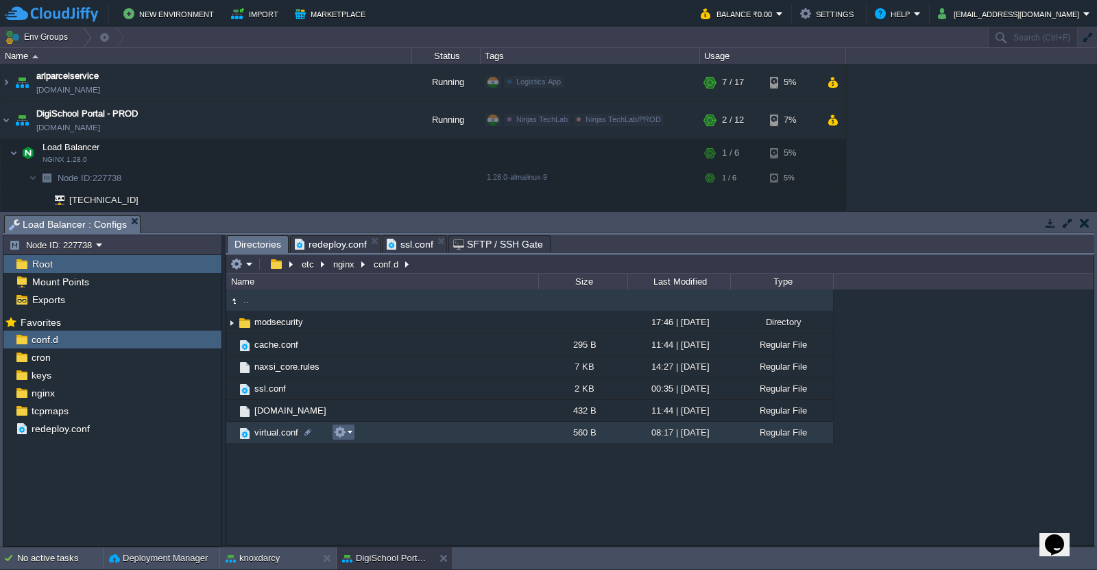
click at [352, 433] on td at bounding box center [343, 432] width 23 height 16
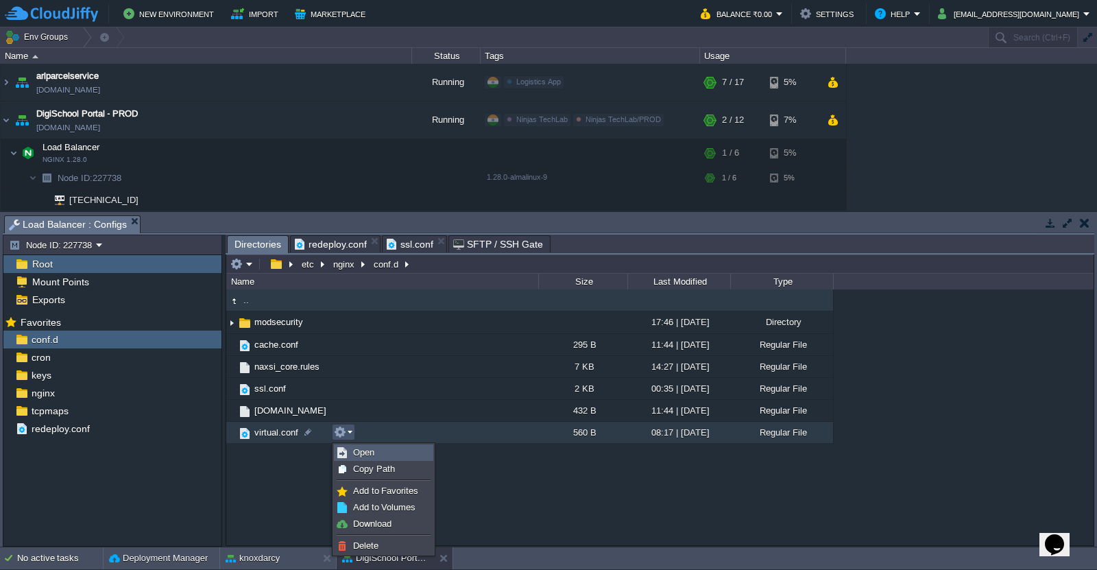
click at [371, 448] on span "Open" at bounding box center [363, 452] width 21 height 10
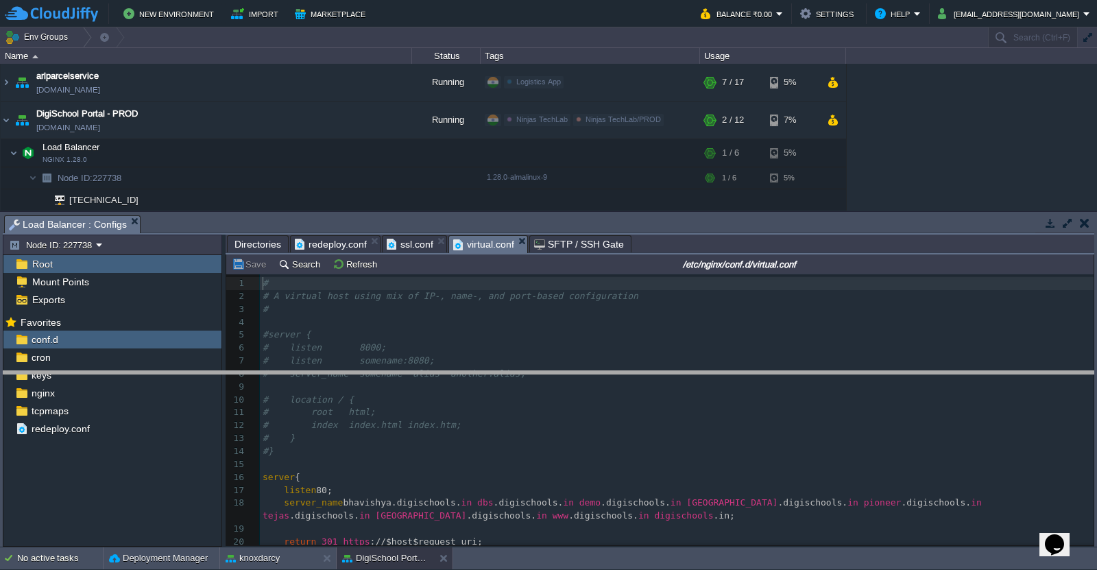
drag, startPoint x: 672, startPoint y: 228, endPoint x: 688, endPoint y: 384, distance: 156.4
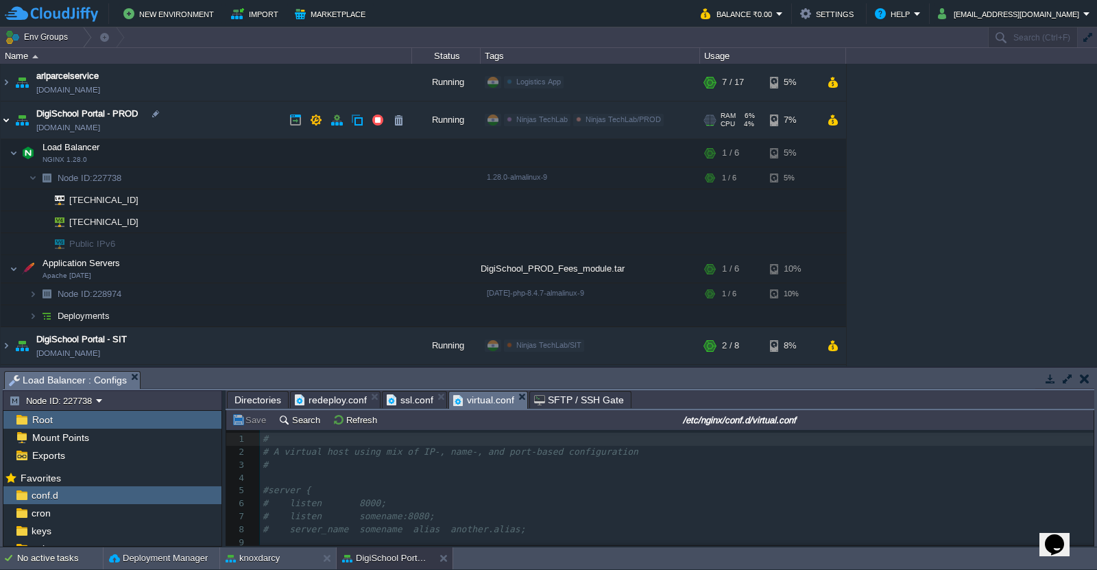
click at [8, 119] on img at bounding box center [6, 119] width 11 height 37
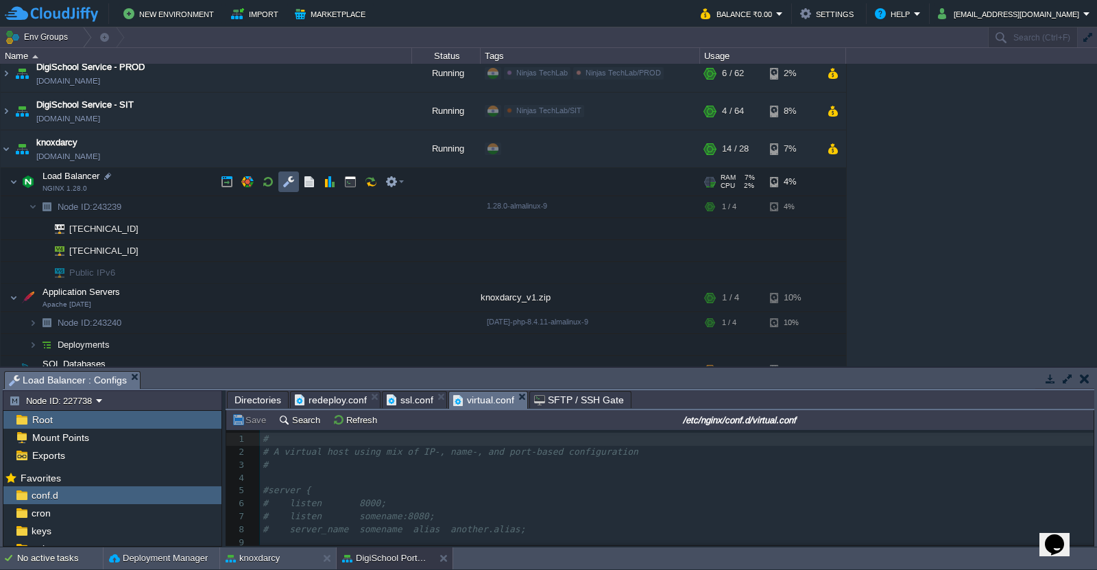
click at [286, 183] on button "button" at bounding box center [288, 181] width 12 height 12
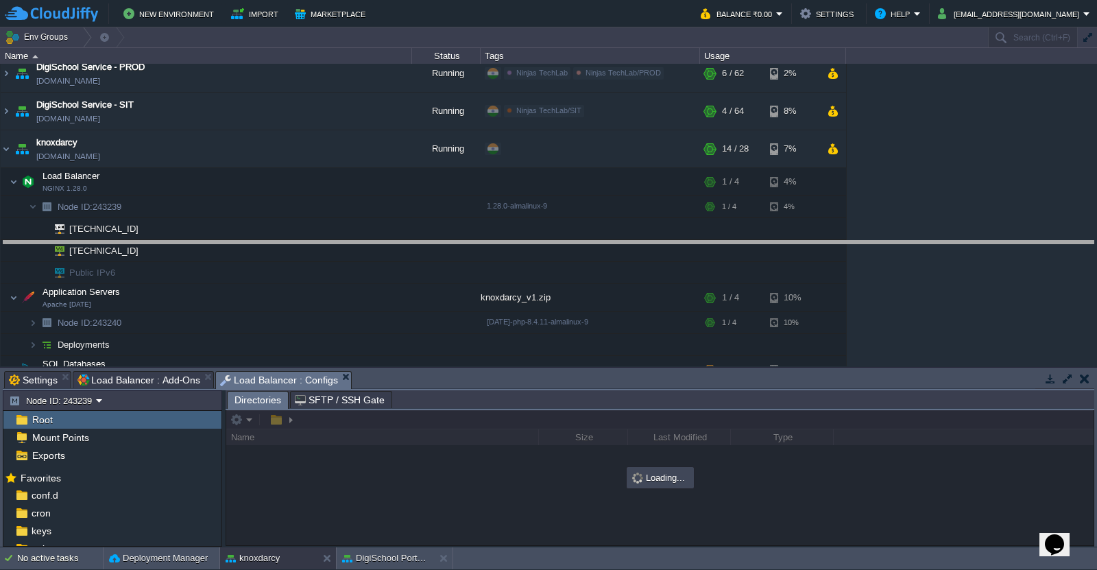
drag, startPoint x: 546, startPoint y: 378, endPoint x: 548, endPoint y: 244, distance: 133.7
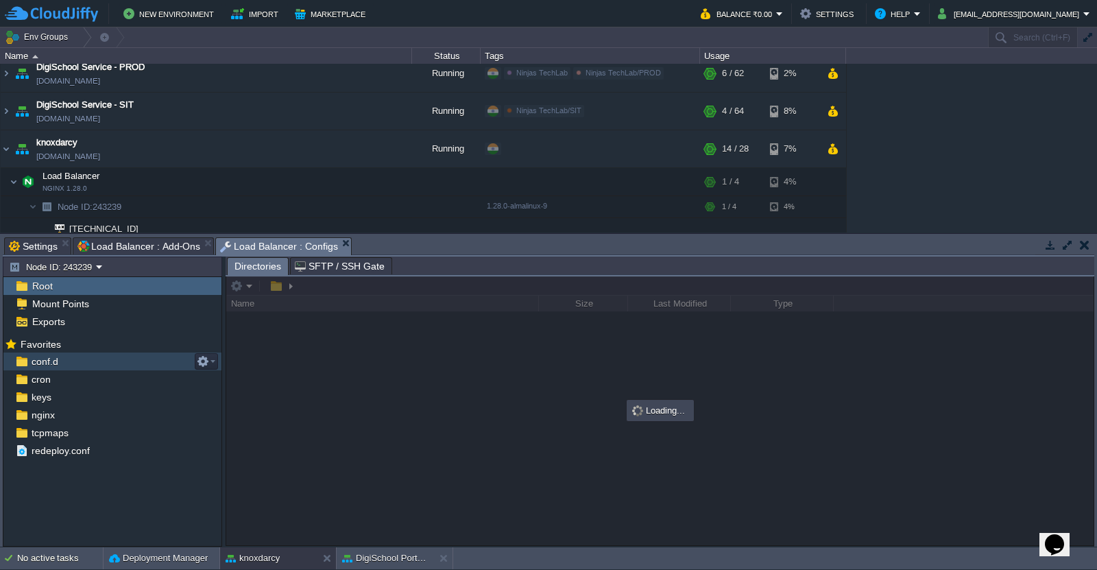
click at [49, 367] on span "conf.d" at bounding box center [45, 361] width 32 height 12
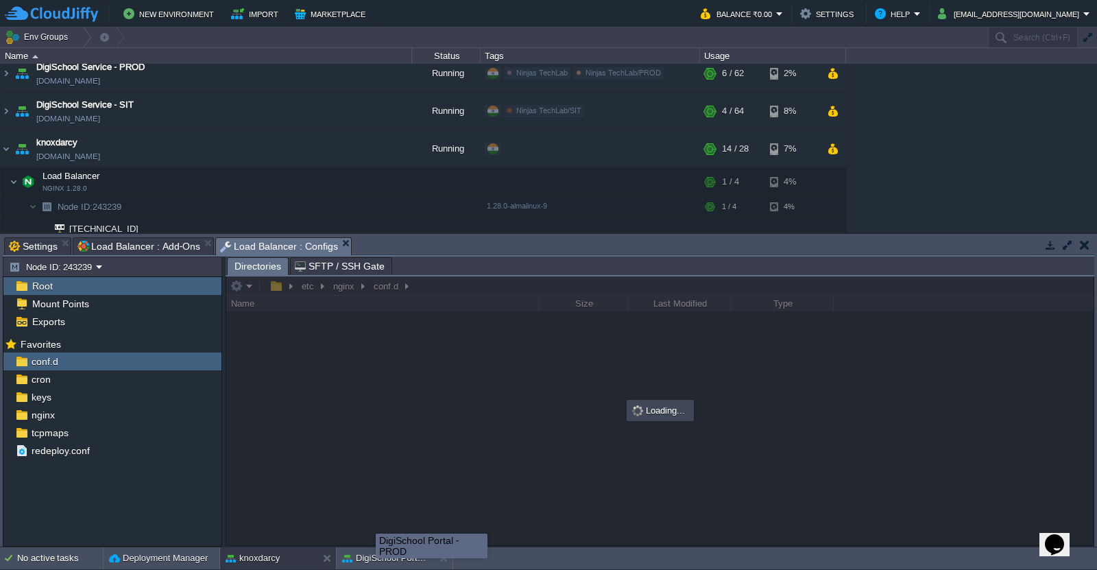
click at [376, 555] on div "DigiSchool Portal - PROD" at bounding box center [432, 545] width 112 height 25
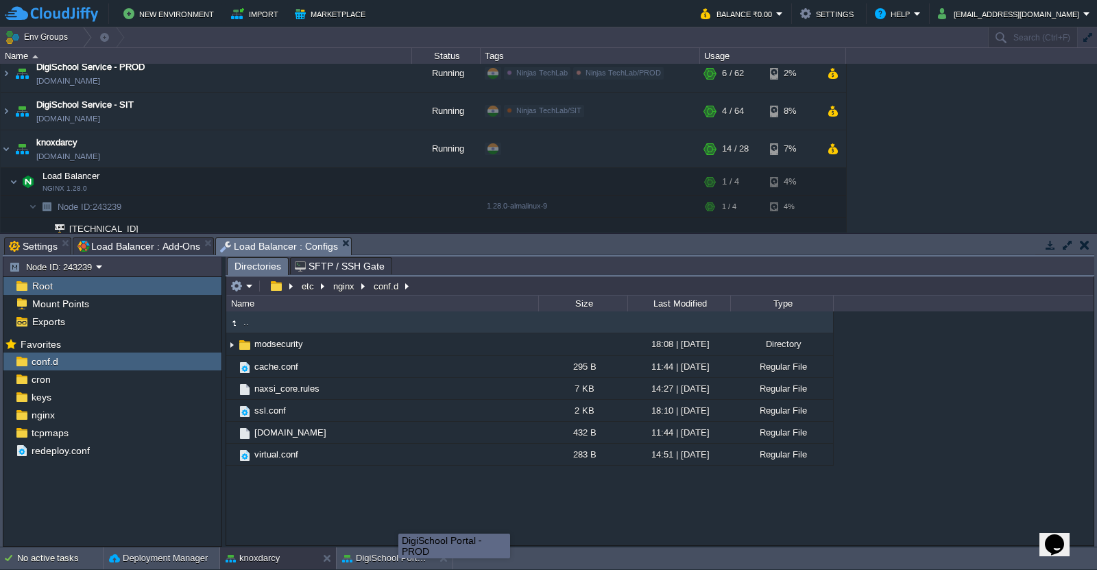
click at [398, 554] on body "New Environment Import Marketplace Bonus ₹0.00 Upgrade Account Balance ₹0.00 Se…" at bounding box center [548, 285] width 1097 height 570
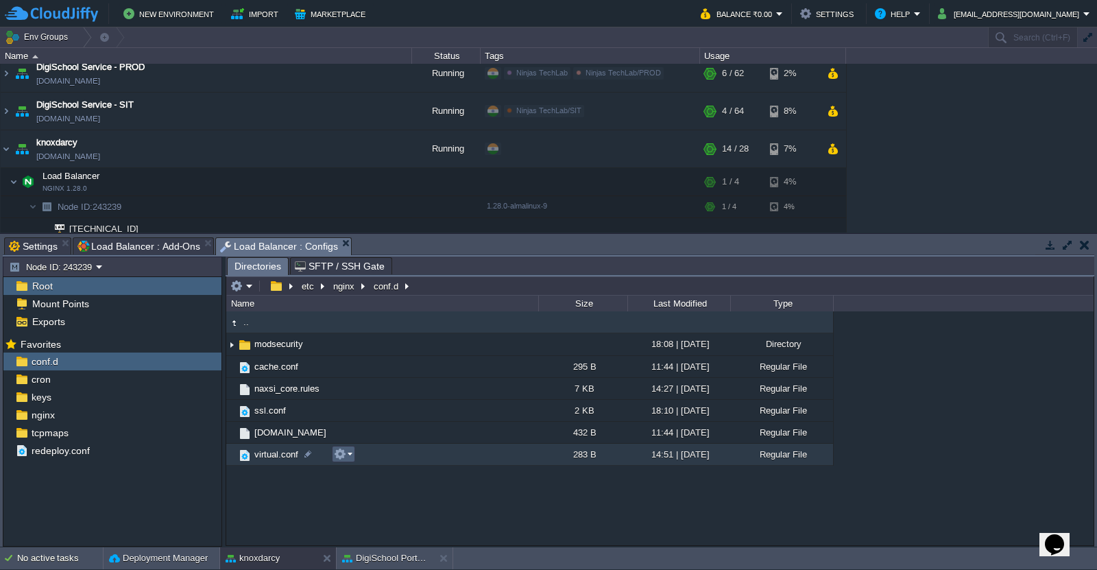
click at [350, 454] on em at bounding box center [343, 454] width 19 height 12
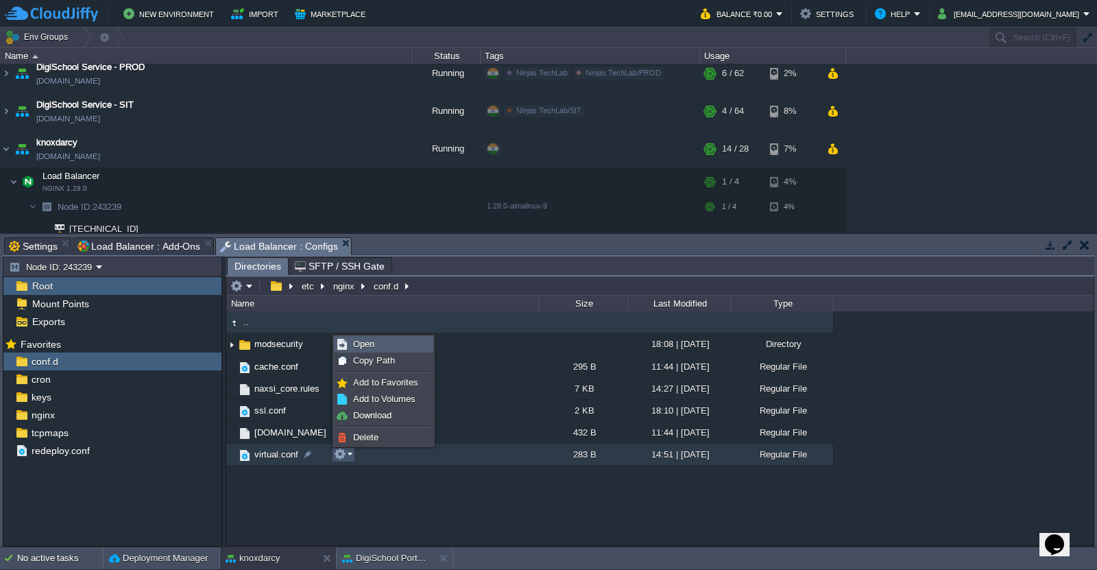
click at [382, 341] on link "Open" at bounding box center [383, 344] width 98 height 15
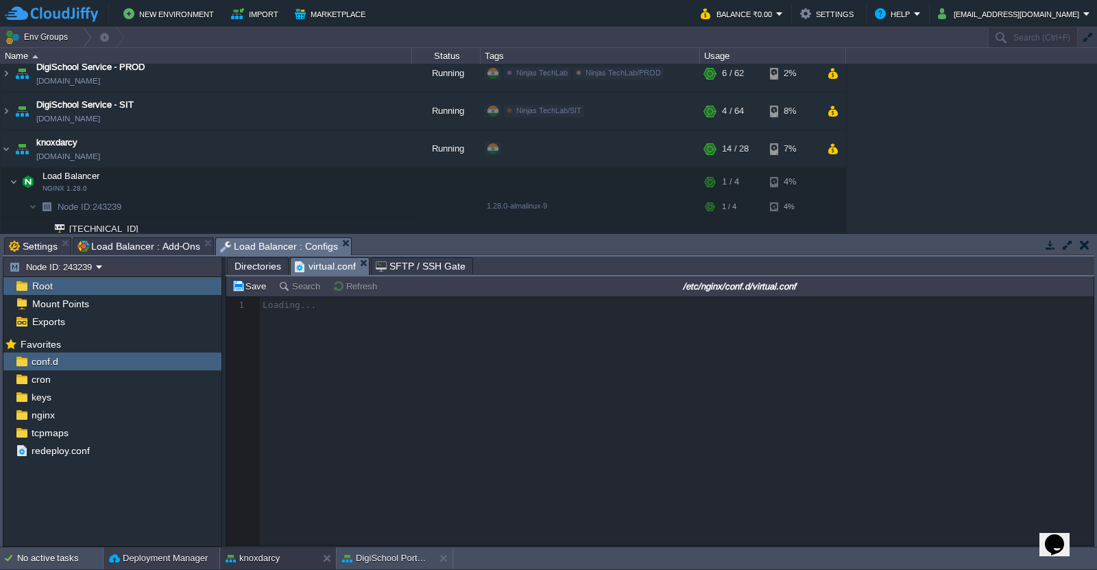
click at [147, 560] on button "Deployment Manager" at bounding box center [158, 558] width 99 height 14
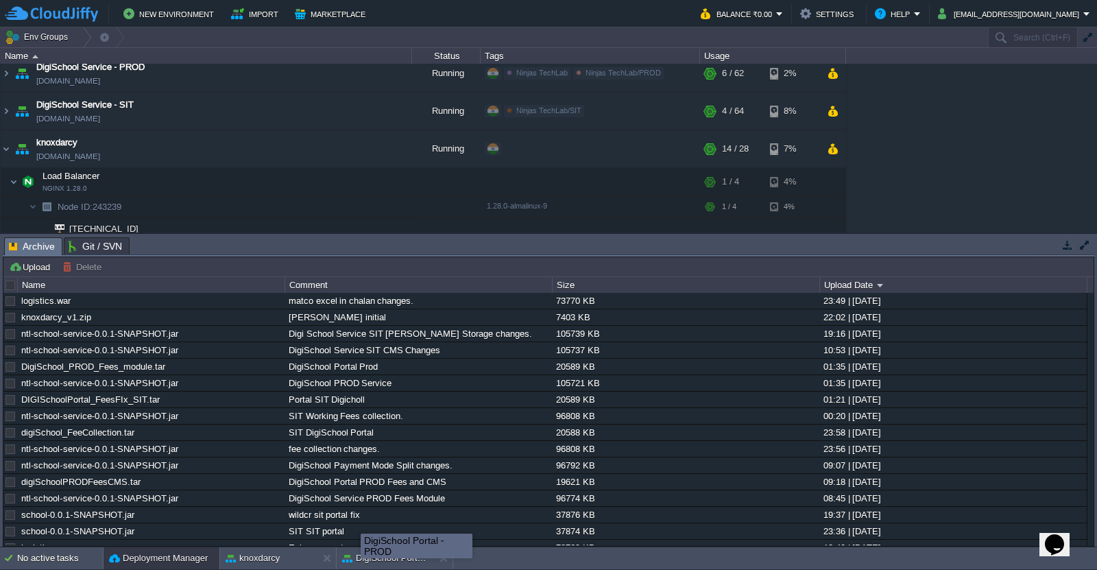
click at [360, 556] on div "DigiSchool Portal - PROD" at bounding box center [416, 545] width 112 height 25
click at [409, 562] on button "DigiSchool Portal - PROD" at bounding box center [385, 558] width 86 height 14
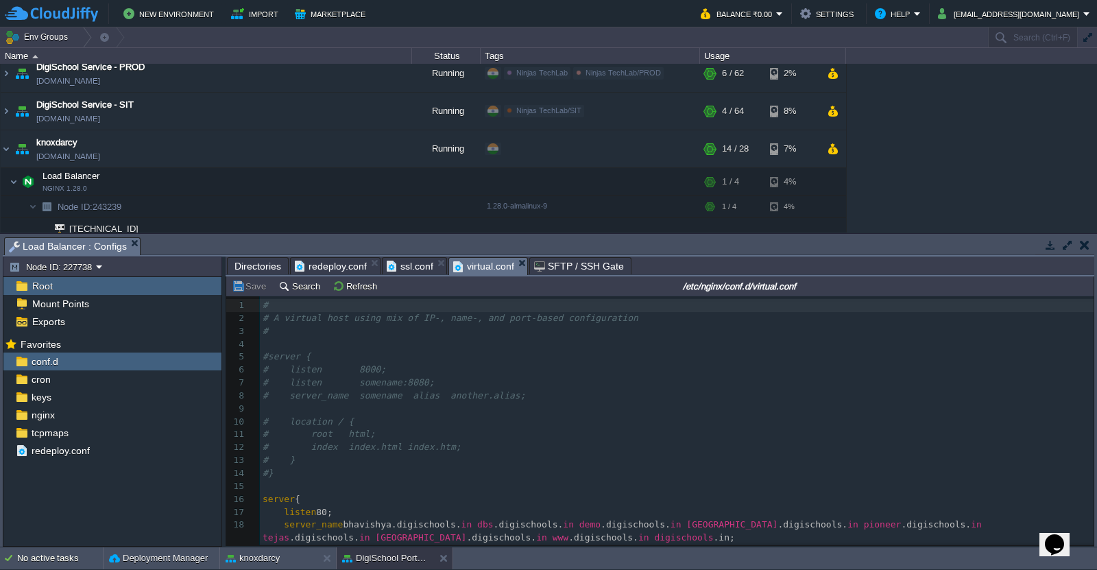
click at [448, 435] on pre "# root html;" at bounding box center [676, 434] width 833 height 13
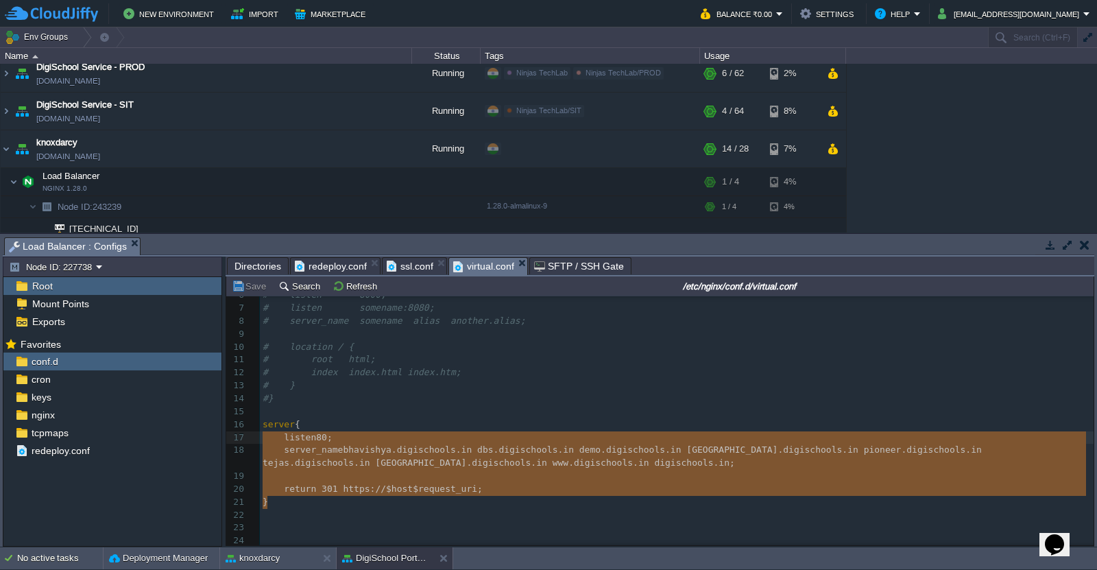
type textarea "server { listen 80; server_name bhavishya.digischools.in dbs.digischools.in dem…"
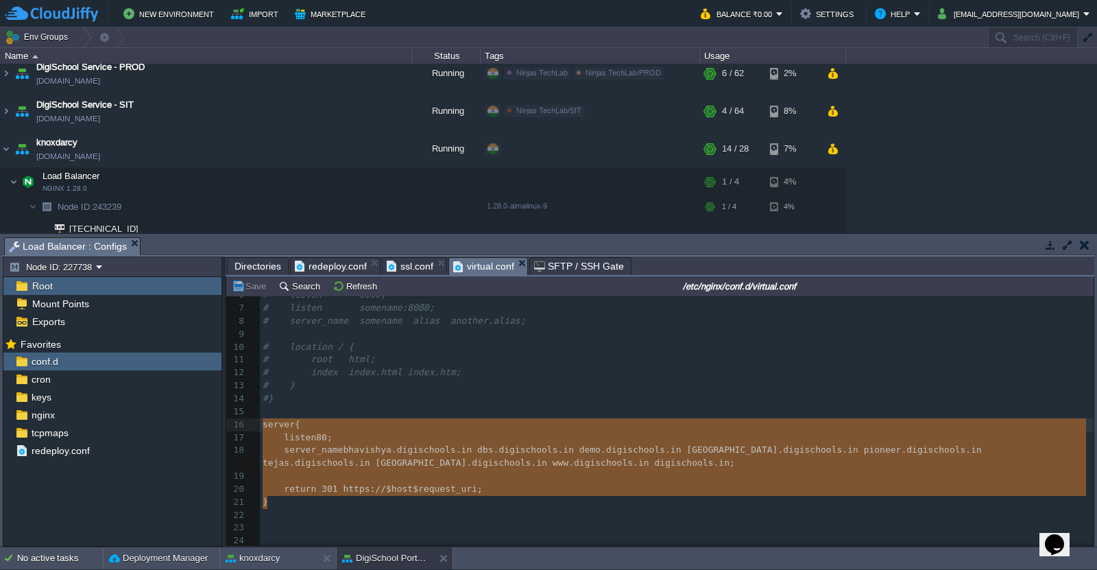
drag, startPoint x: 273, startPoint y: 497, endPoint x: 257, endPoint y: 421, distance: 77.2
click at [269, 565] on div "knoxdarcy" at bounding box center [268, 558] width 97 height 22
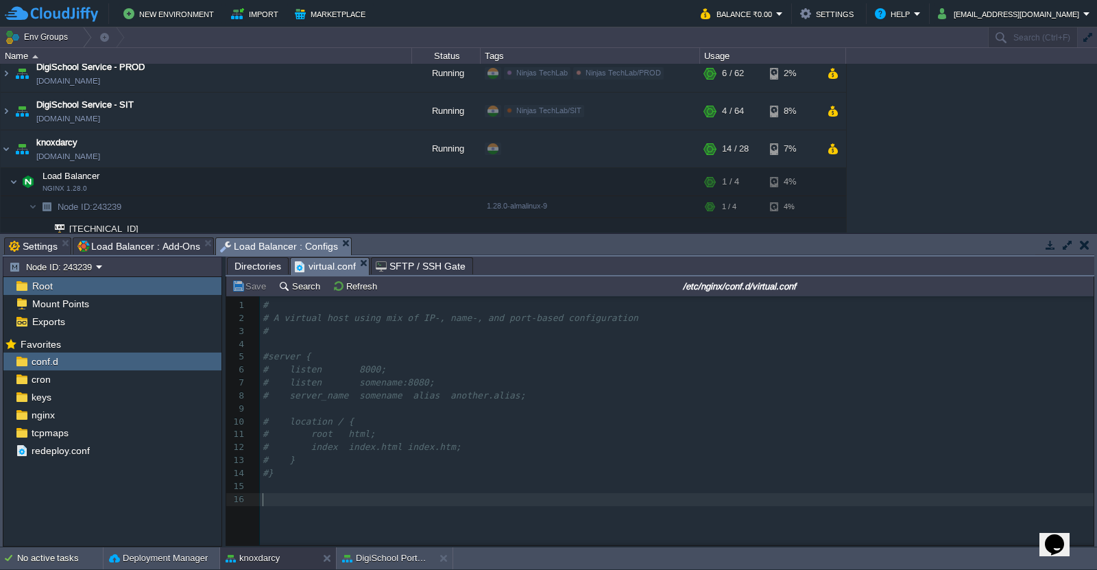
click at [267, 495] on pre "​" at bounding box center [679, 499] width 838 height 13
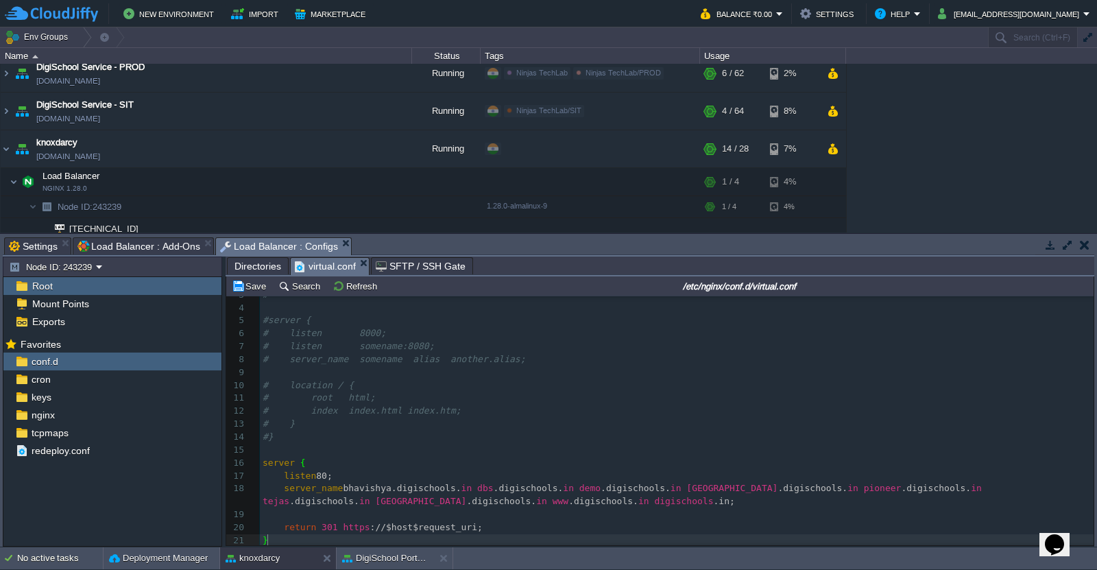
scroll to position [41, 0]
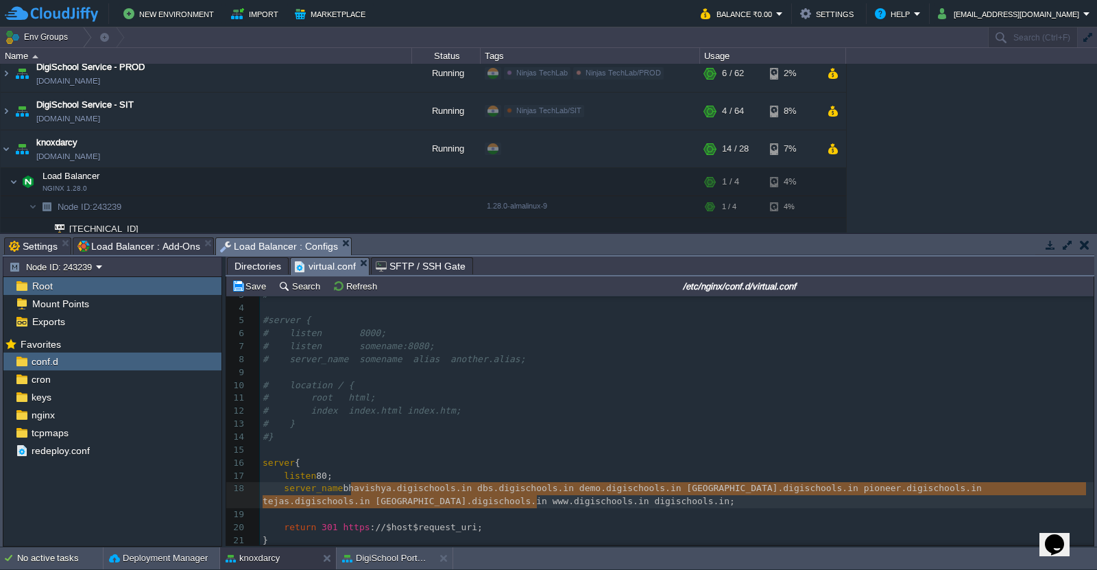
type textarea "bhavishya.digischools.in dbs.digischools.in demo.digischools.in narayana.digisc…"
drag, startPoint x: 537, startPoint y: 500, endPoint x: 340, endPoint y: 486, distance: 197.9
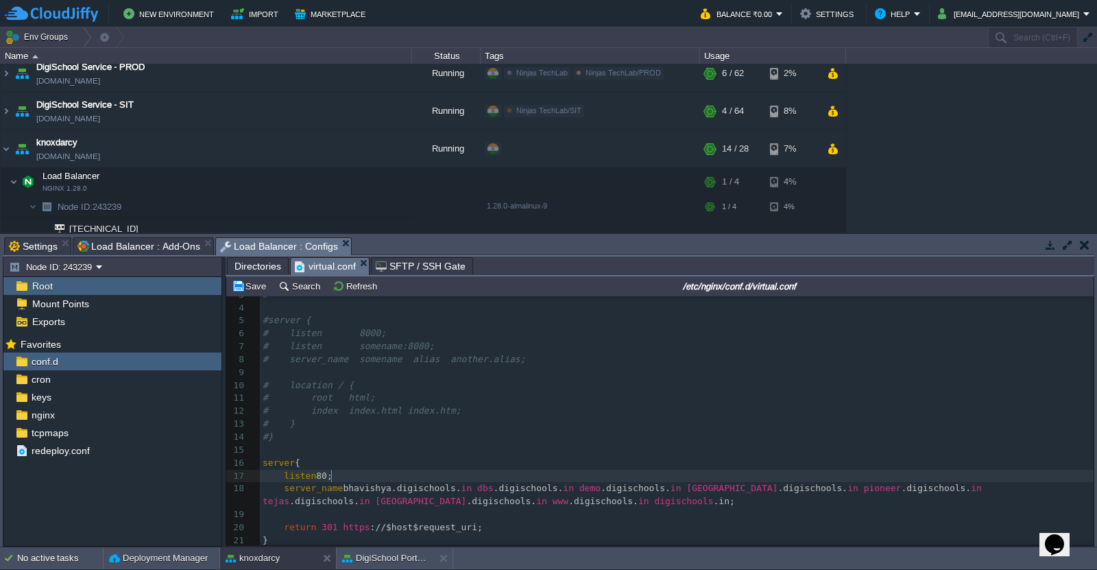
click at [509, 473] on pre "listen 80;" at bounding box center [676, 475] width 833 height 13
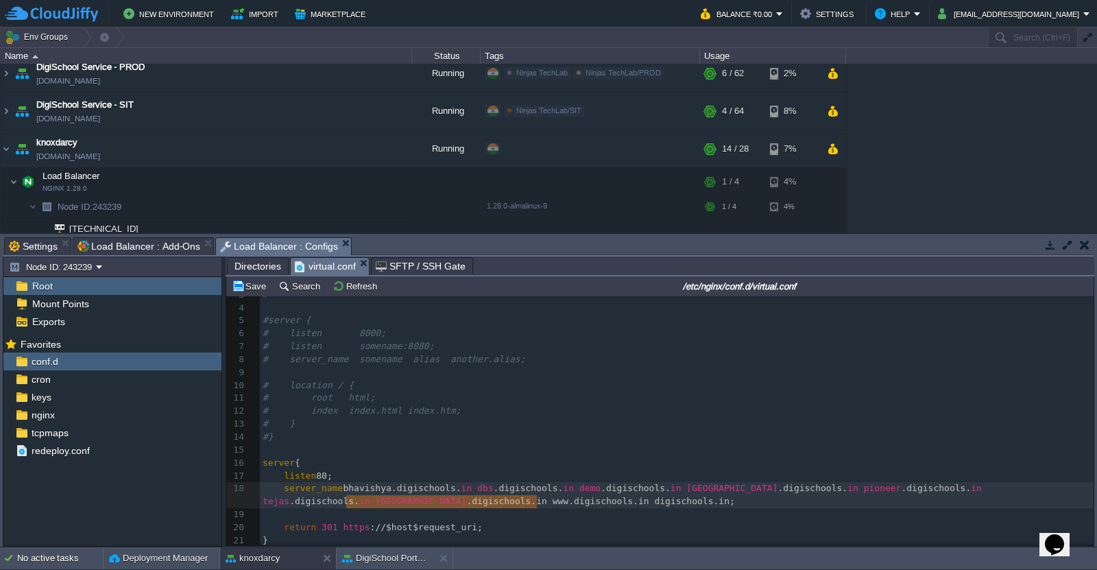
type textarea "bhavishya.digischools.in dbs.digischools.in demo.digischools.in narayana.digisc…"
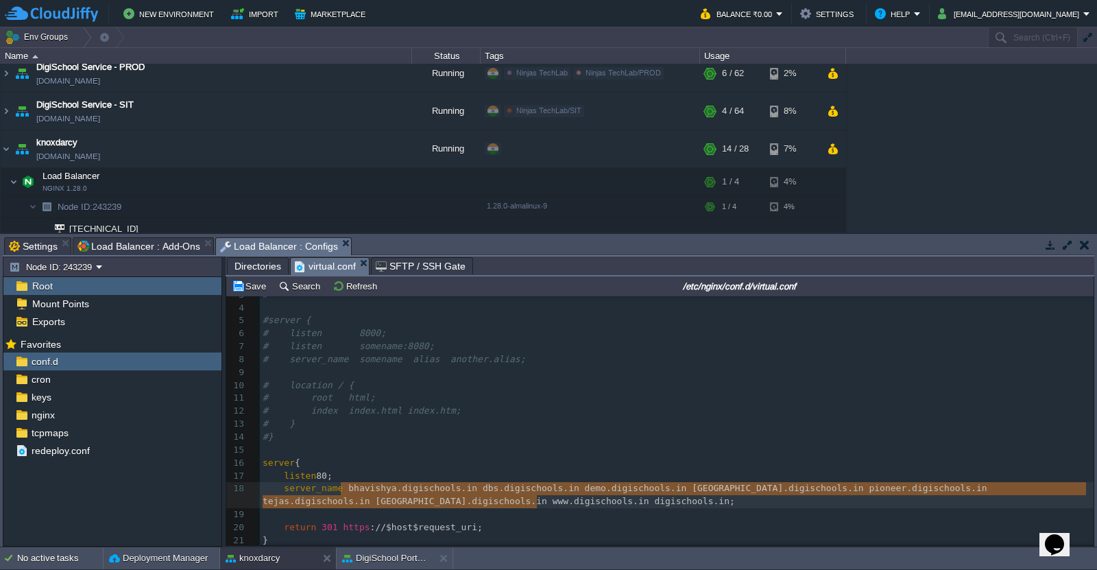
drag, startPoint x: 535, startPoint y: 498, endPoint x: 343, endPoint y: 492, distance: 192.7
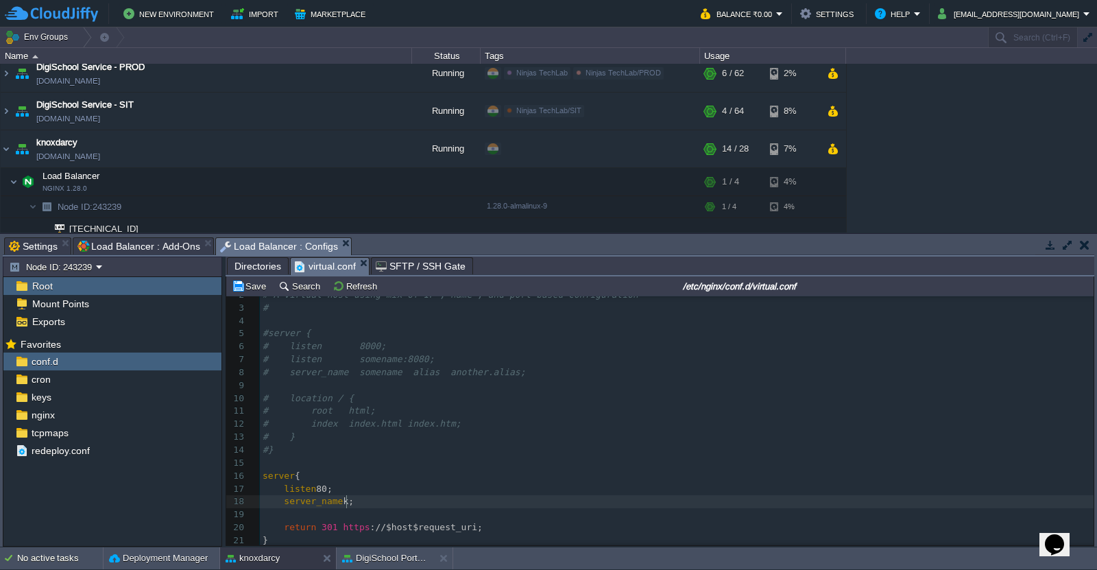
scroll to position [4, 4]
paste textarea ","
type textarea "k,"
paste textarea
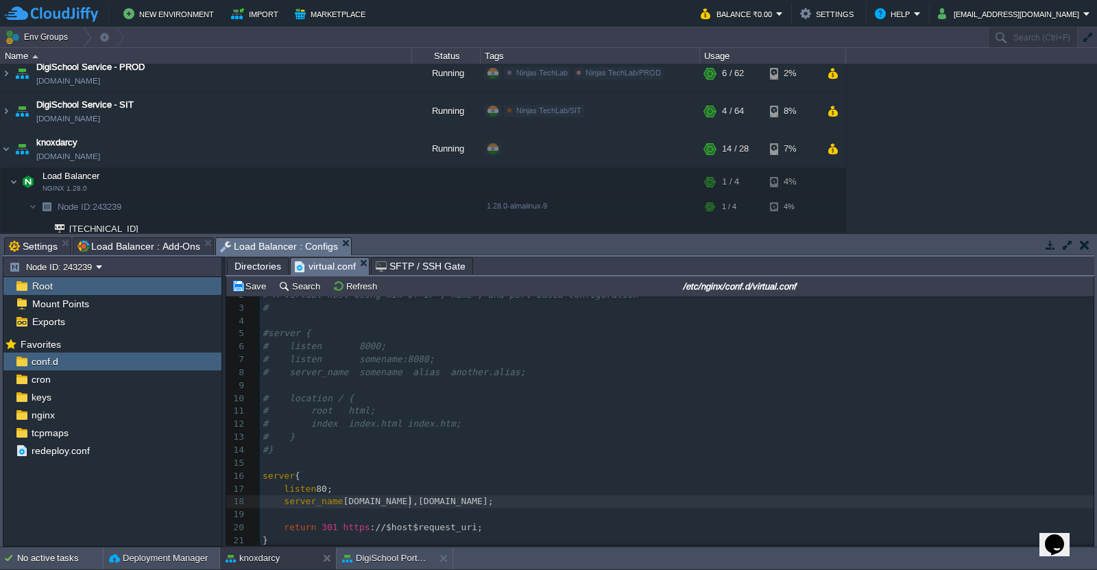
click at [408, 498] on span "knoxdarcy.com,noxdarcy.com;" at bounding box center [418, 501] width 150 height 10
type textarea "www.k"
click at [258, 293] on td "Save" at bounding box center [251, 286] width 42 height 16
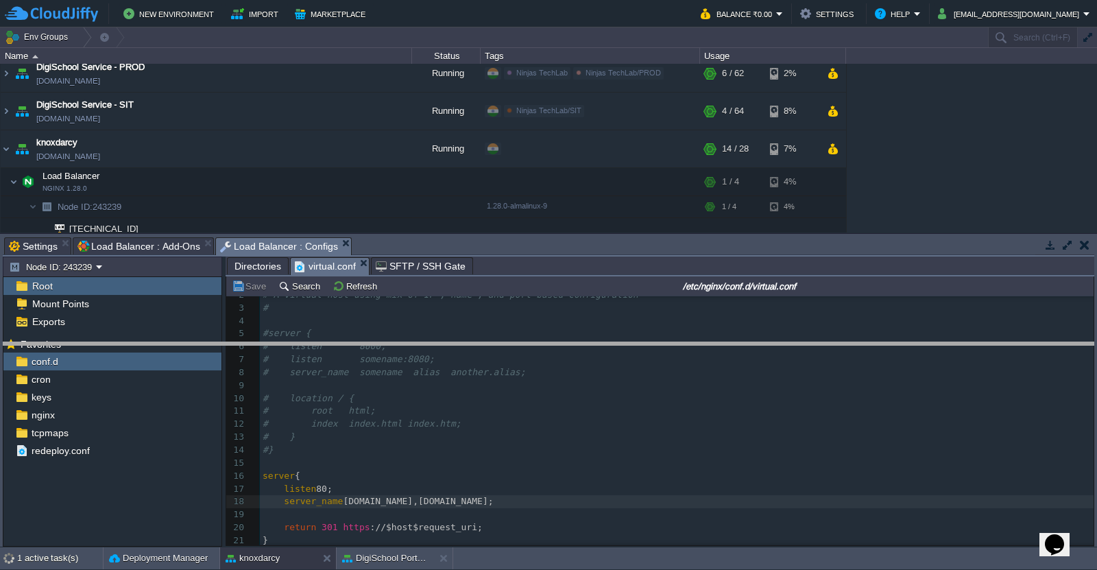
drag, startPoint x: 653, startPoint y: 249, endPoint x: 647, endPoint y: 356, distance: 106.4
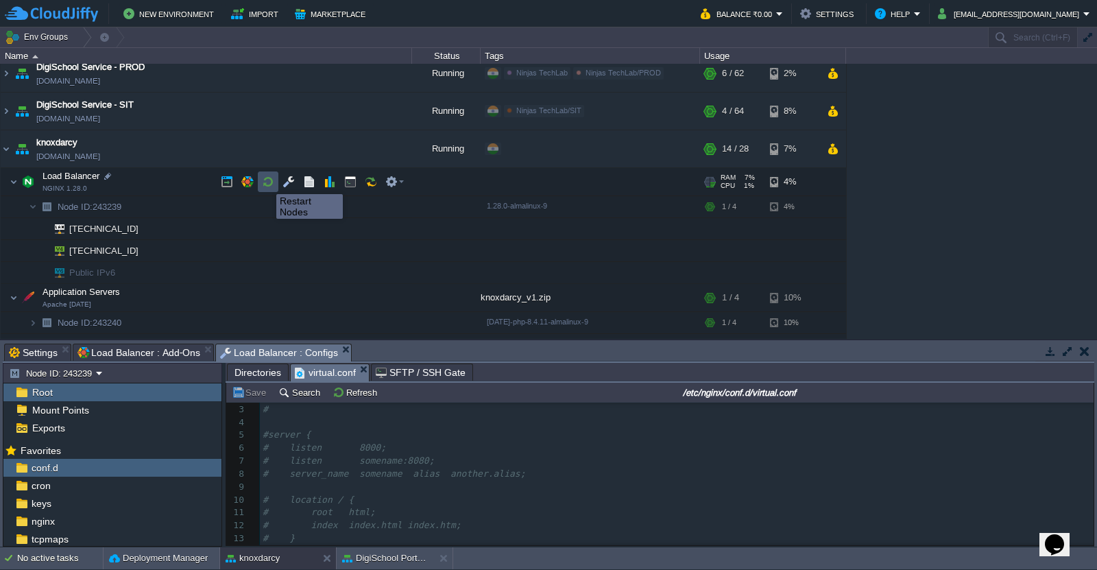
click at [266, 182] on button "button" at bounding box center [268, 181] width 12 height 12
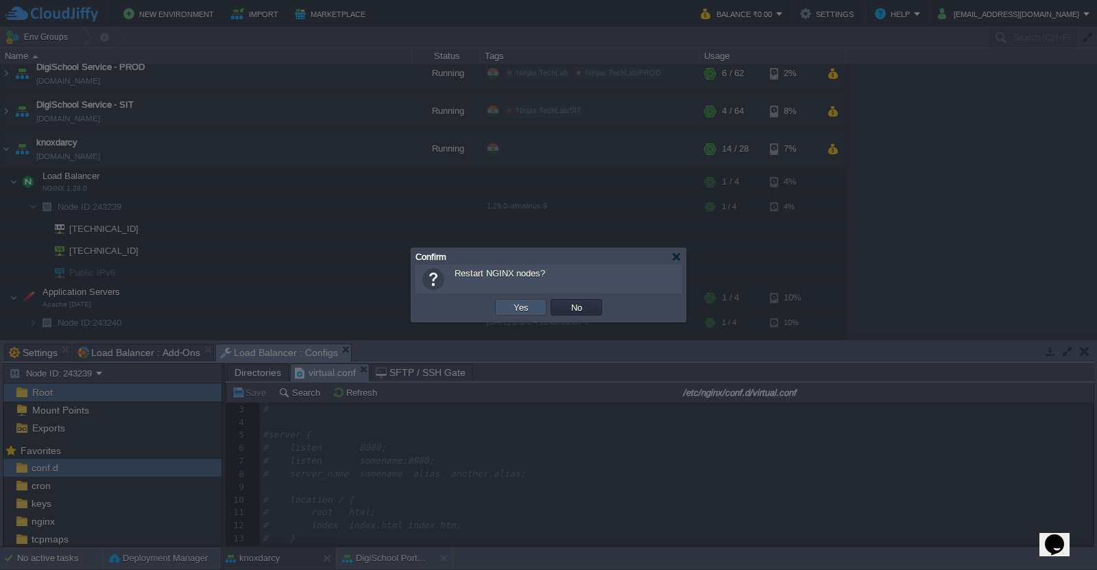
click at [510, 306] on button "Yes" at bounding box center [520, 307] width 23 height 12
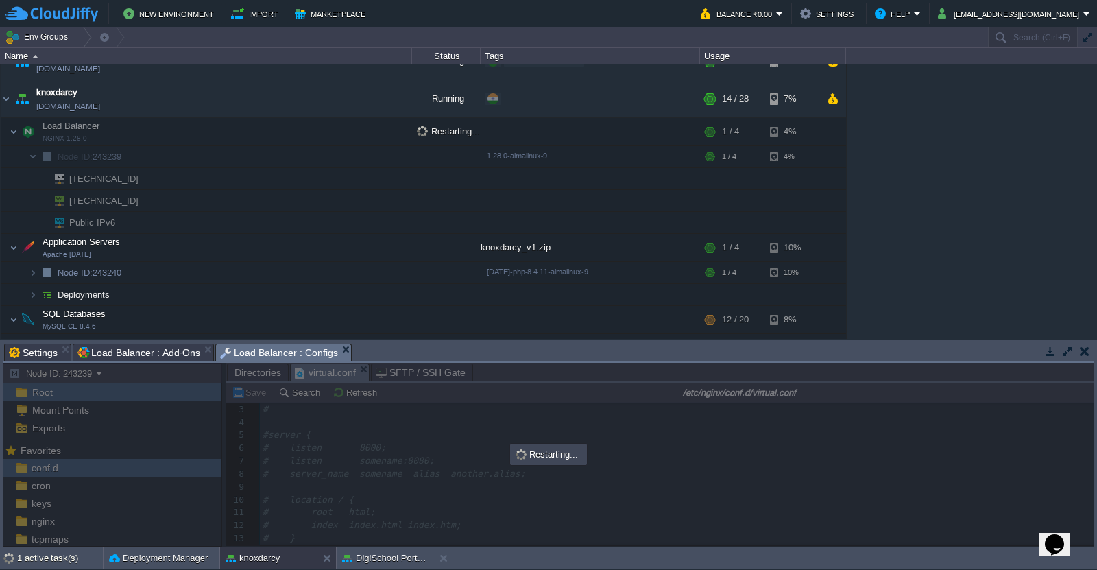
scroll to position [171, 0]
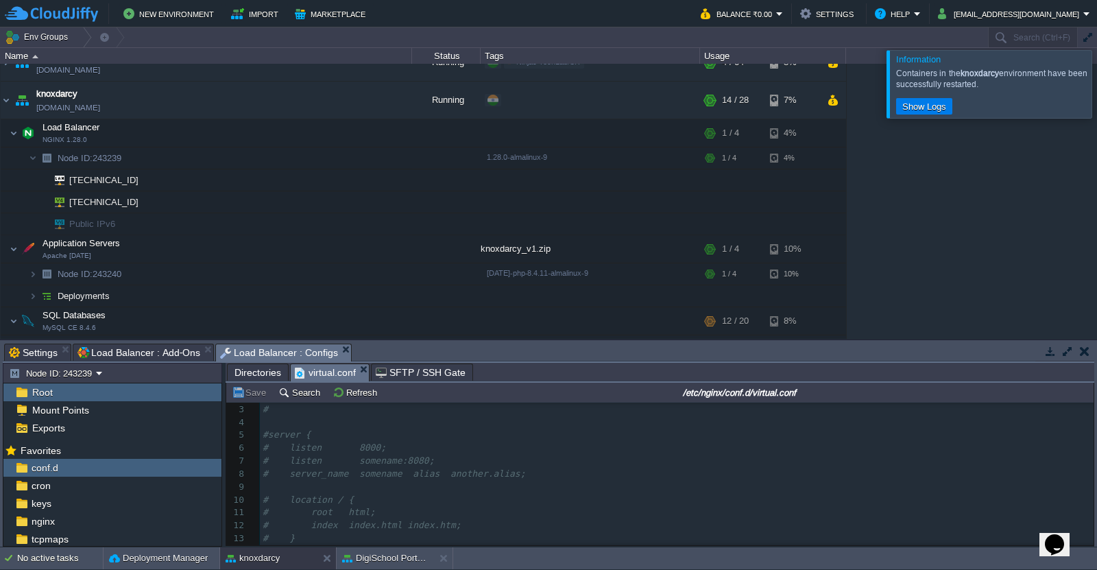
click at [1096, 99] on div at bounding box center [1113, 83] width 0 height 67
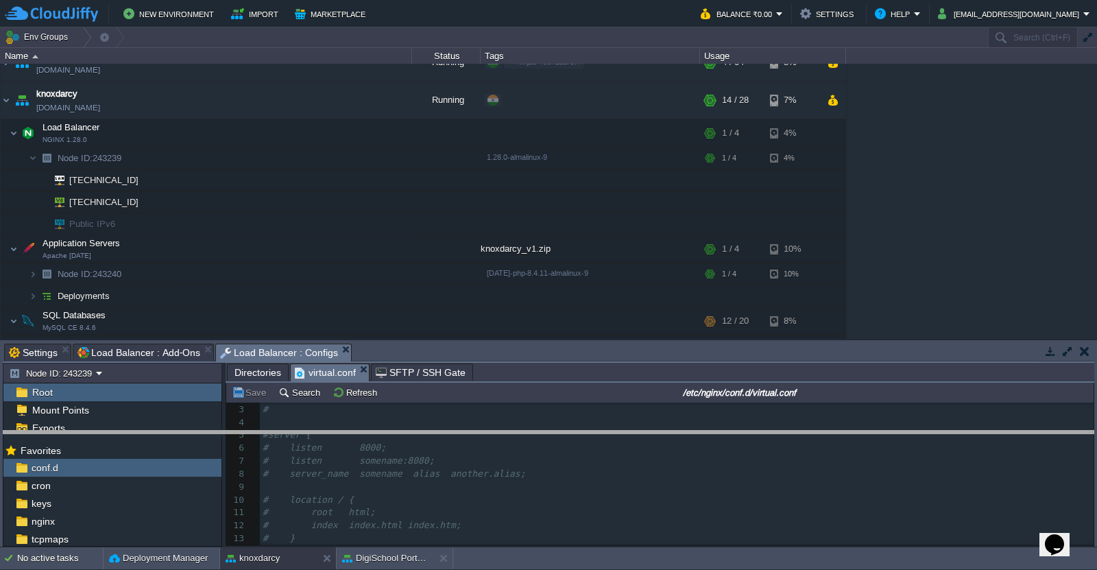
drag, startPoint x: 861, startPoint y: 348, endPoint x: 861, endPoint y: 360, distance: 11.7
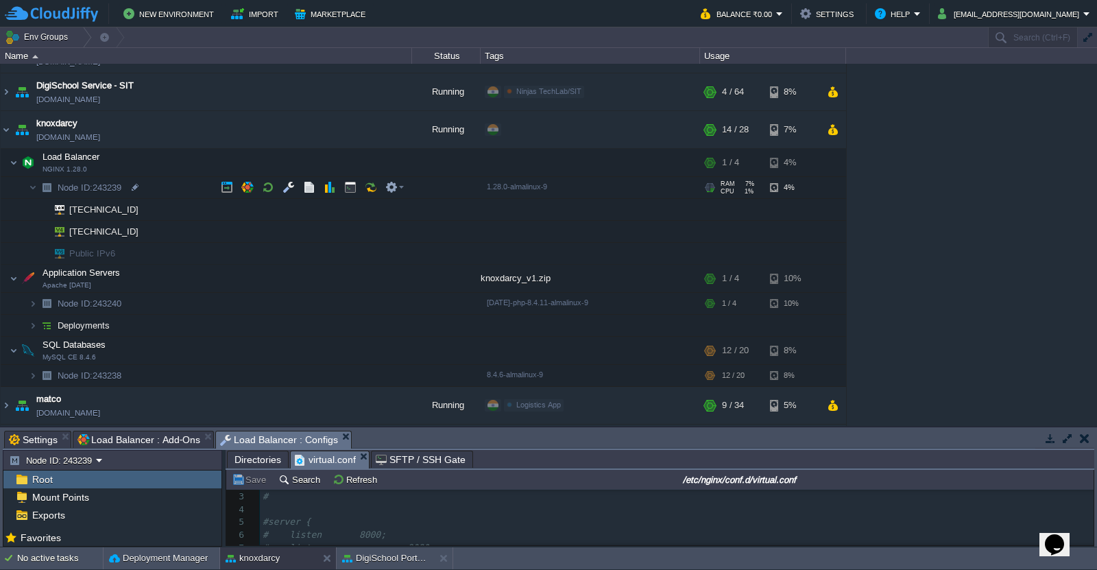
scroll to position [140, 0]
click at [141, 235] on div at bounding box center [140, 232] width 12 height 12
